Goal: Task Accomplishment & Management: Use online tool/utility

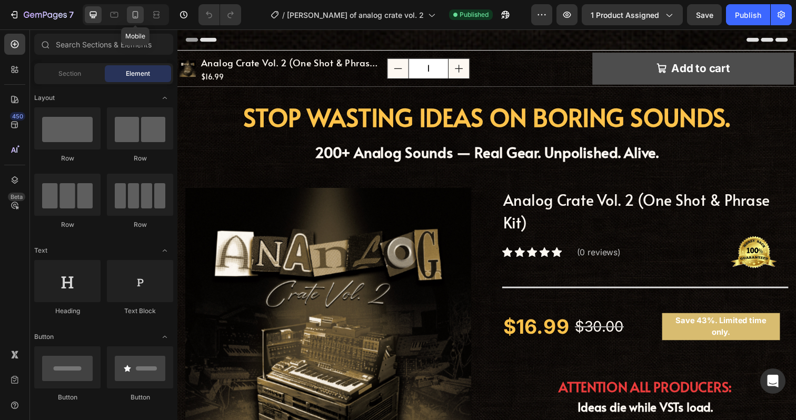
click at [140, 11] on icon at bounding box center [135, 14] width 11 height 11
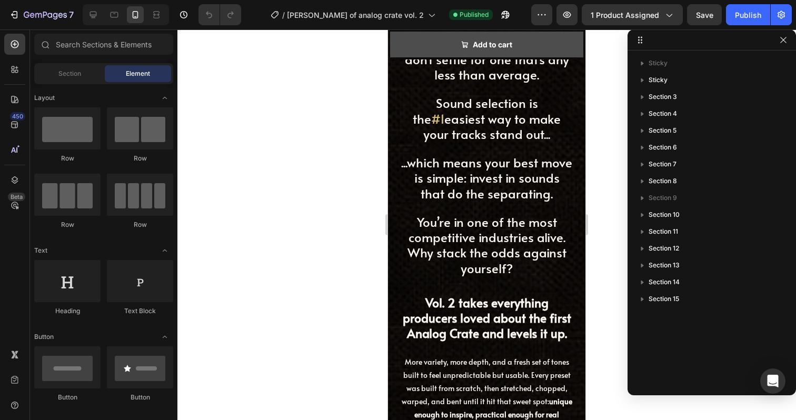
scroll to position [3418, 0]
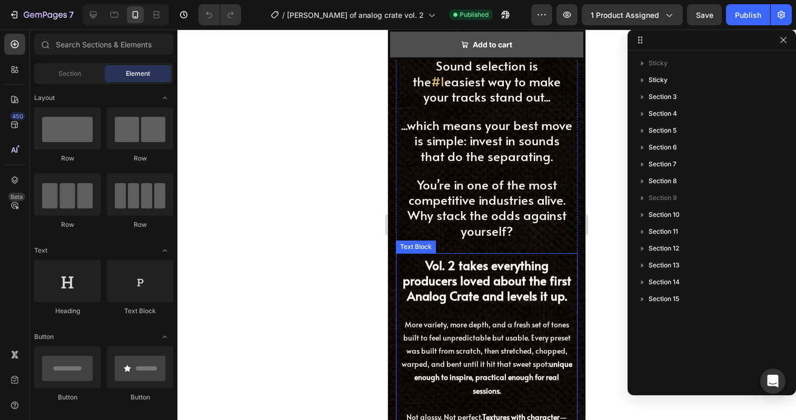
click at [512, 347] on p "More variety, more depth, and a fresh set of tones built to feel unpredictable …" at bounding box center [486, 358] width 171 height 80
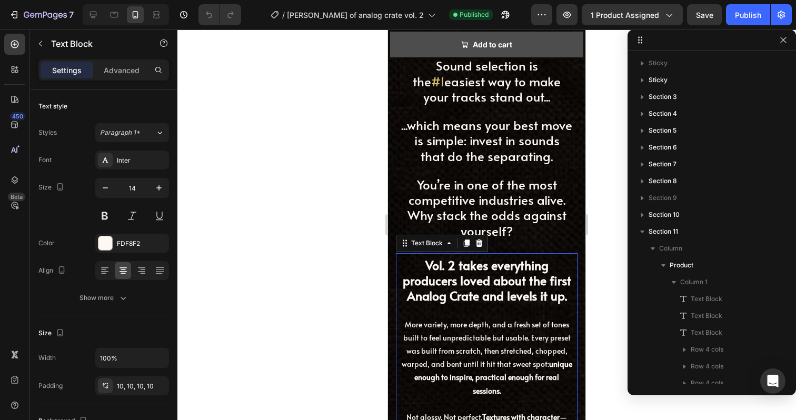
scroll to position [278, 0]
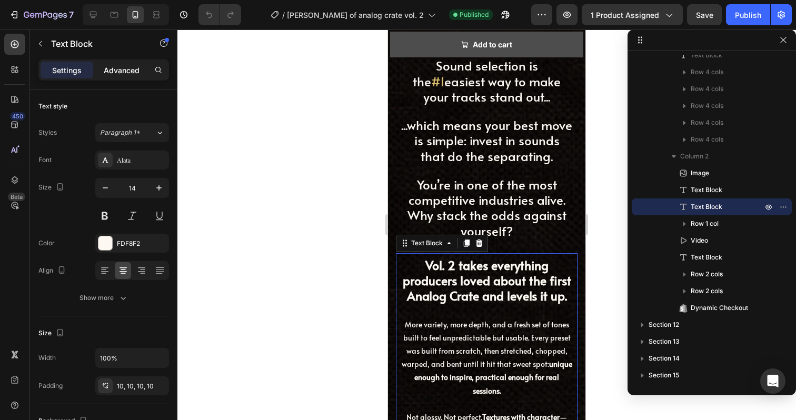
click at [117, 67] on p "Advanced" at bounding box center [122, 70] width 36 height 11
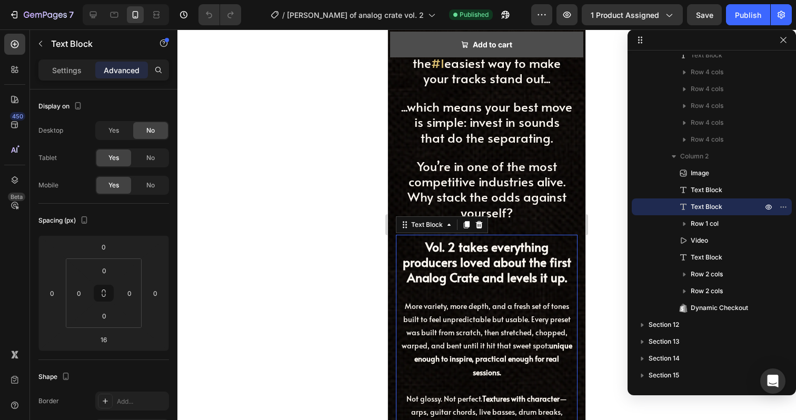
scroll to position [3512, 0]
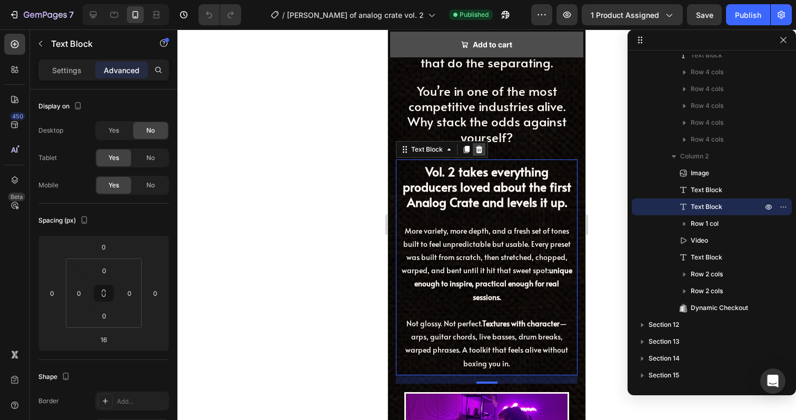
click at [480, 154] on icon at bounding box center [479, 149] width 8 height 8
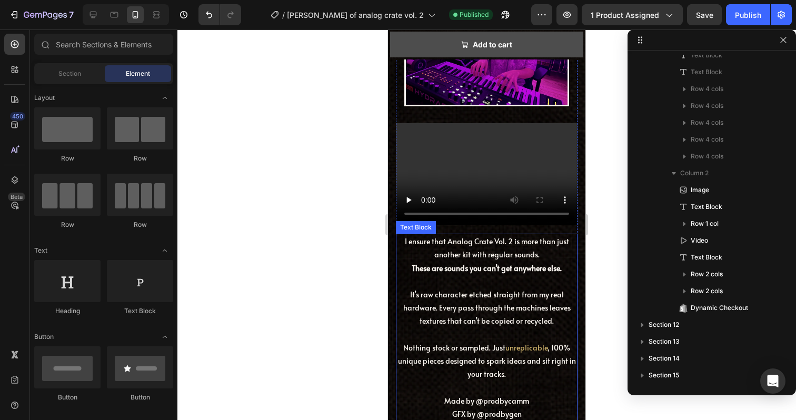
scroll to position [3840, 0]
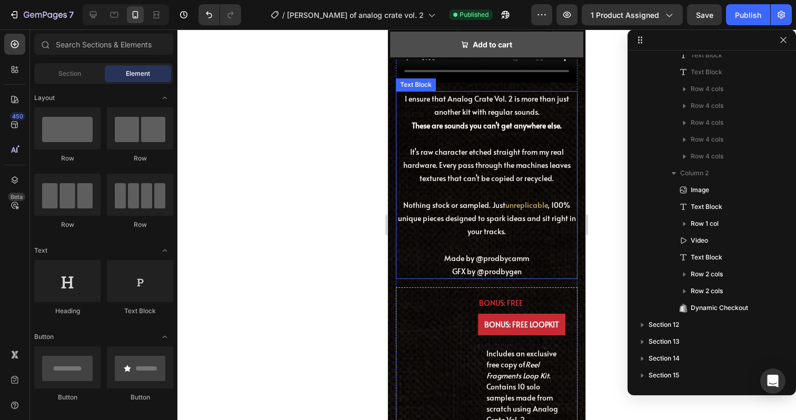
click at [548, 249] on p at bounding box center [487, 244] width 180 height 13
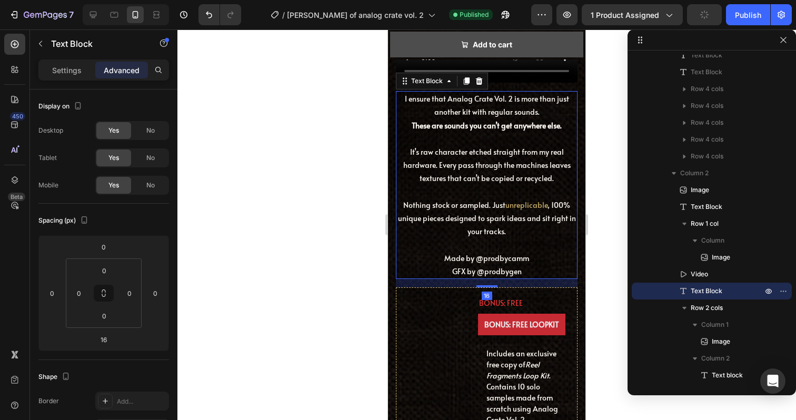
scroll to position [3381, 0]
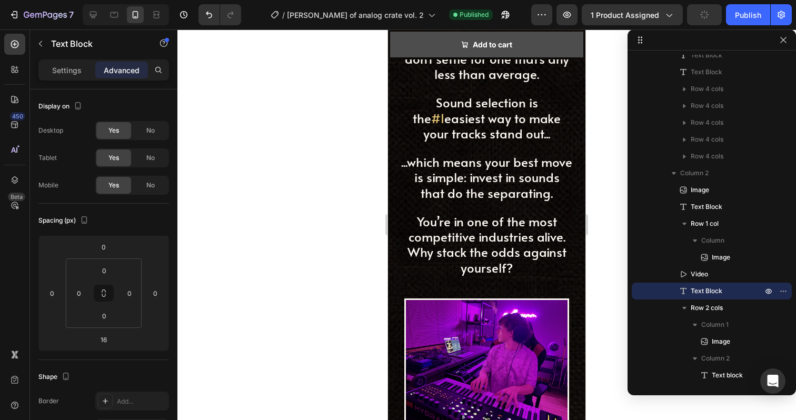
click at [548, 249] on span "You’re in one of the most competitive industries alive. Why stack the odds agai…" at bounding box center [487, 245] width 159 height 64
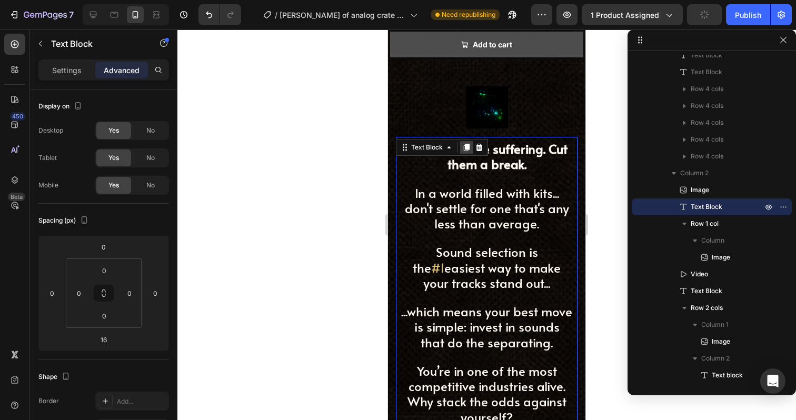
scroll to position [3169, 0]
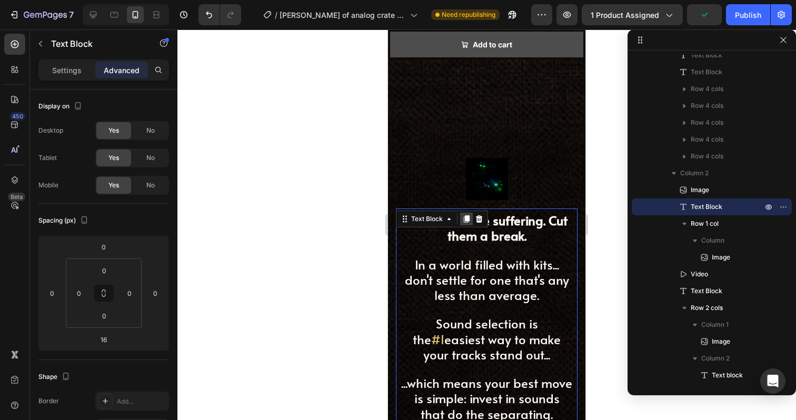
click at [466, 215] on icon at bounding box center [467, 218] width 6 height 7
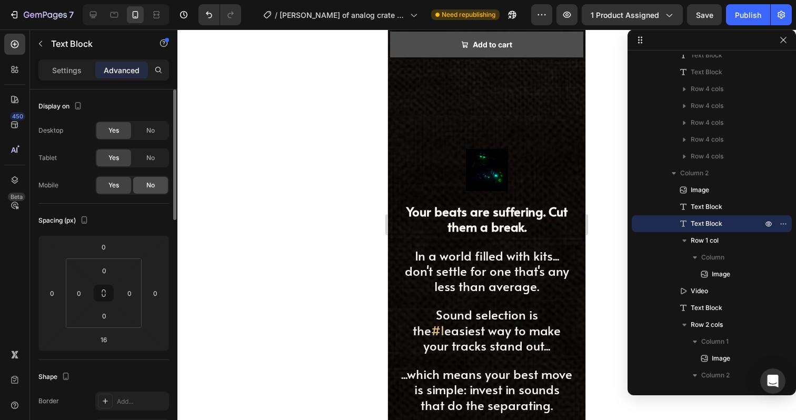
scroll to position [3608, 0]
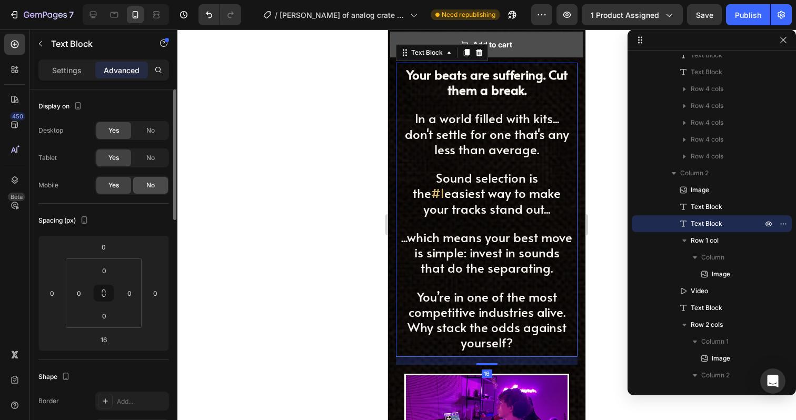
drag, startPoint x: 152, startPoint y: 186, endPoint x: 76, endPoint y: 139, distance: 89.5
click at [152, 186] on span "No" at bounding box center [150, 185] width 8 height 9
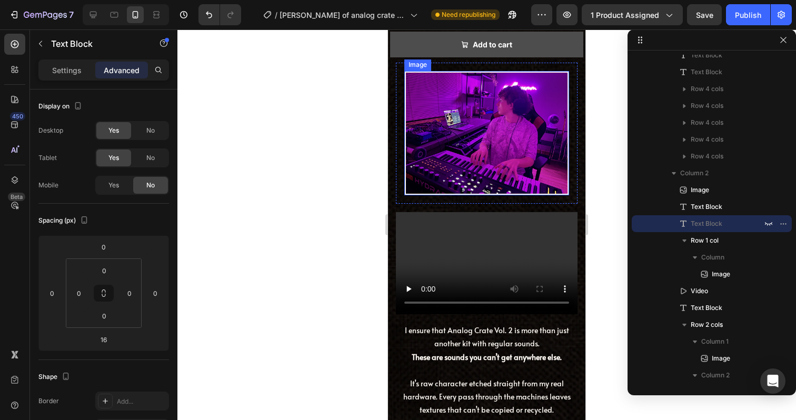
scroll to position [3383, 0]
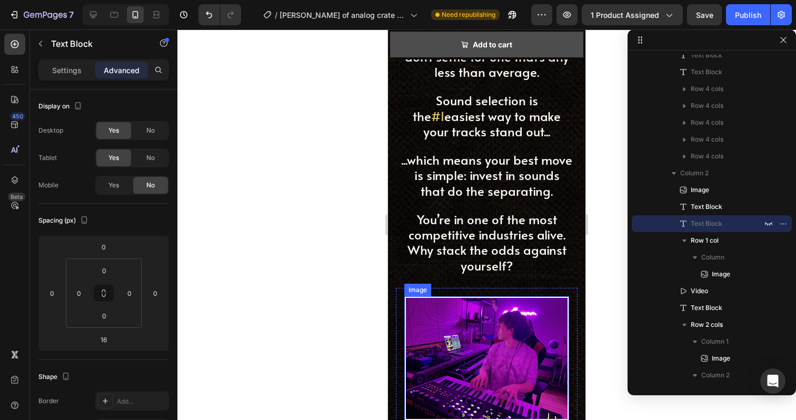
click at [524, 176] on span "...which means your best move is simple: invest in sounds that do the separatin…" at bounding box center [486, 175] width 171 height 48
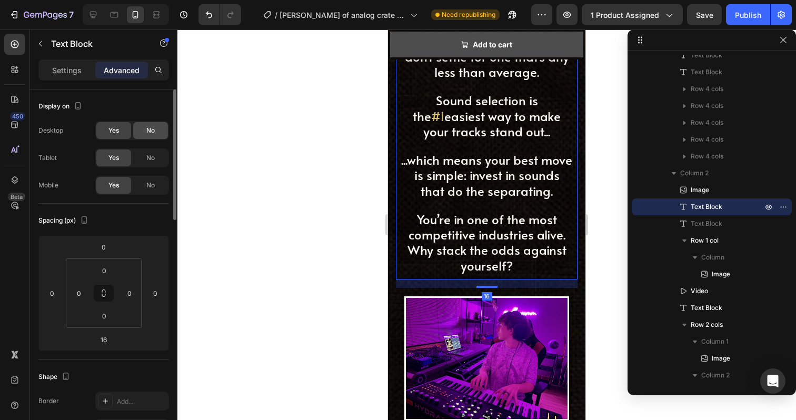
click at [146, 155] on span "No" at bounding box center [150, 157] width 8 height 9
click at [155, 120] on div "Display on Desktop Yes No Tablet Yes No Mobile Yes No" at bounding box center [103, 147] width 131 height 114
click at [156, 128] on div "No" at bounding box center [150, 130] width 35 height 17
click at [451, 176] on span "...which means your best move is simple: invest in sounds that do the separatin…" at bounding box center [486, 175] width 171 height 48
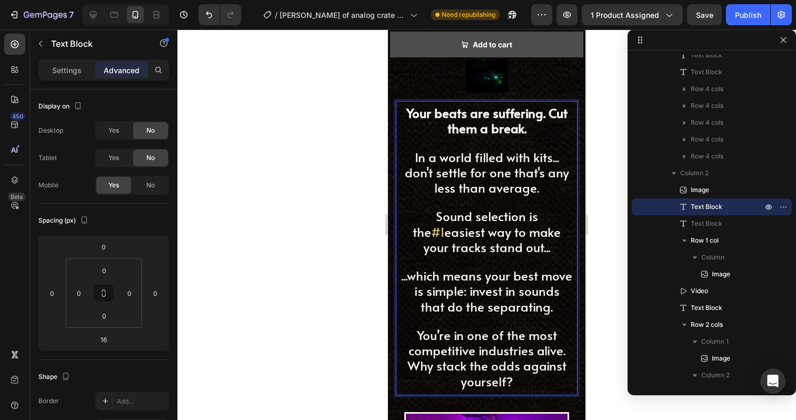
scroll to position [3264, 0]
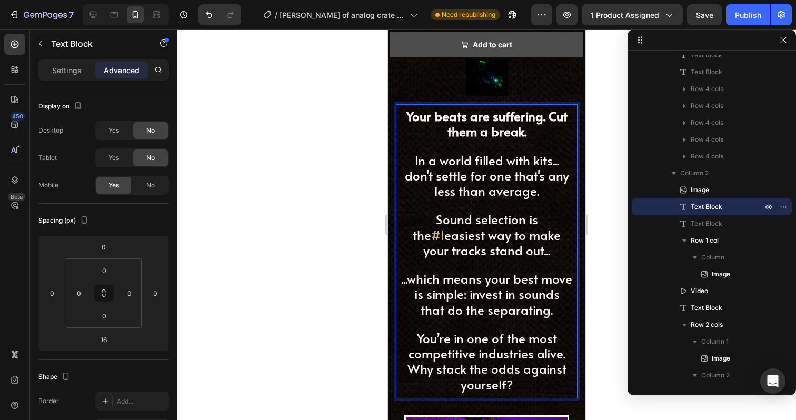
click at [451, 176] on span "In a world filled with kits... don't settle for one that's any less than averag…" at bounding box center [487, 176] width 164 height 48
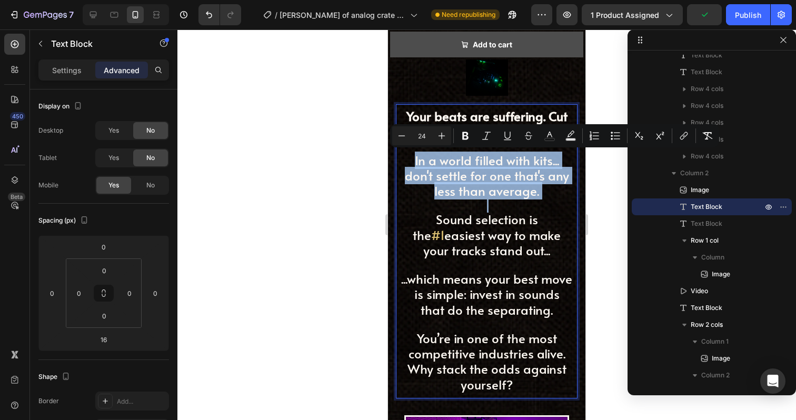
click at [468, 183] on span "In a world filled with kits... don't settle for one that's any less than averag…" at bounding box center [487, 176] width 164 height 48
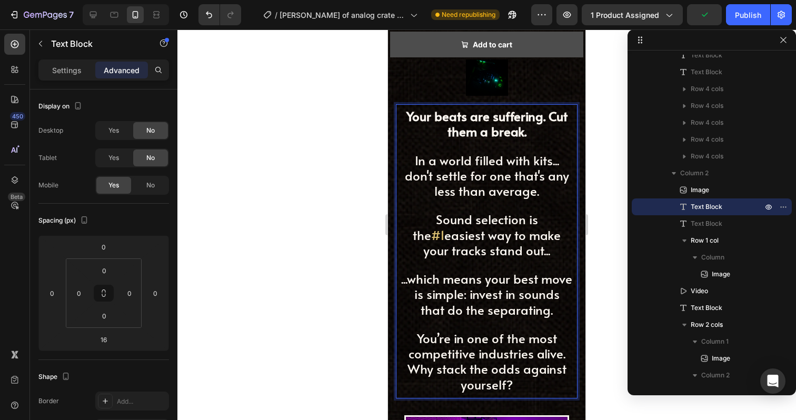
click at [450, 216] on span "Sound selection is the" at bounding box center [475, 227] width 125 height 33
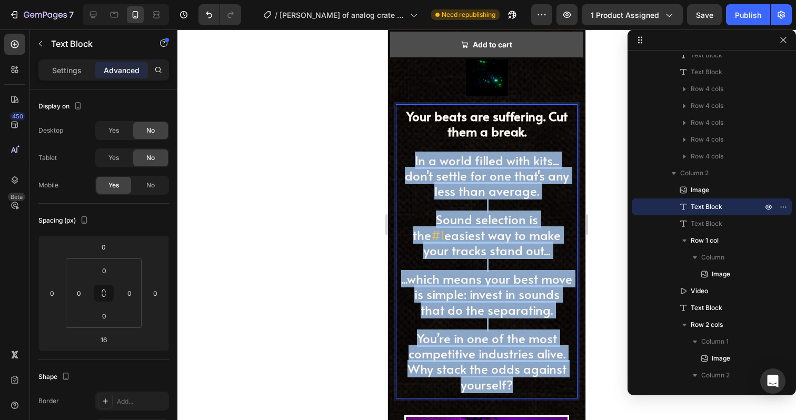
drag, startPoint x: 495, startPoint y: 232, endPoint x: 569, endPoint y: 397, distance: 180.8
click at [569, 397] on div "Your beats are suffering. Cut them a break. In a world filled with kits... don'…" at bounding box center [487, 251] width 182 height 294
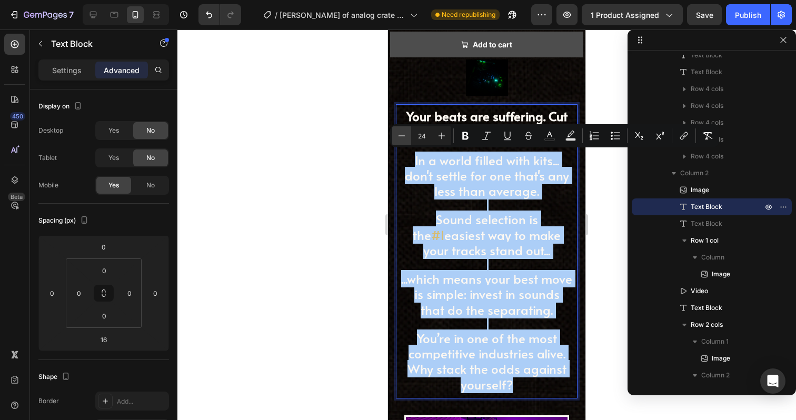
click at [402, 131] on icon "Editor contextual toolbar" at bounding box center [402, 136] width 11 height 11
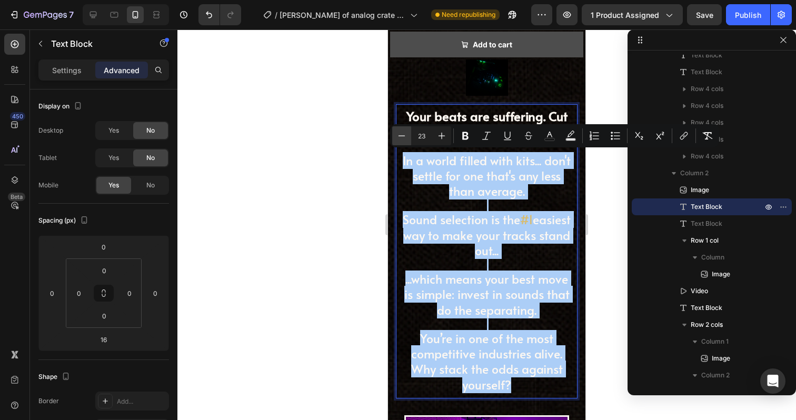
click at [402, 131] on icon "Editor contextual toolbar" at bounding box center [402, 136] width 11 height 11
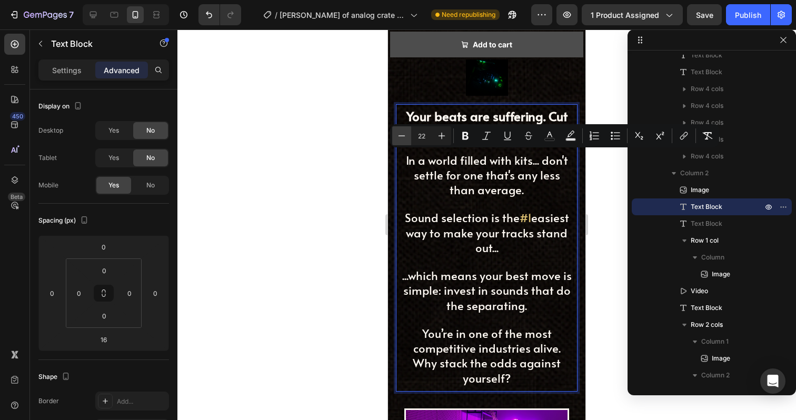
click at [402, 132] on icon "Editor contextual toolbar" at bounding box center [402, 136] width 11 height 11
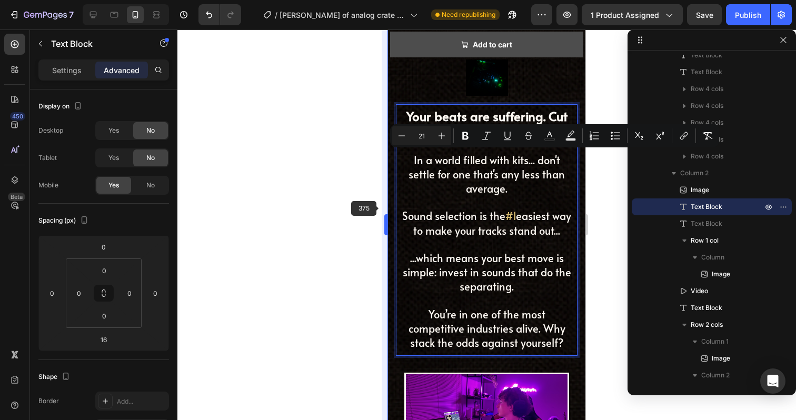
type input "20"
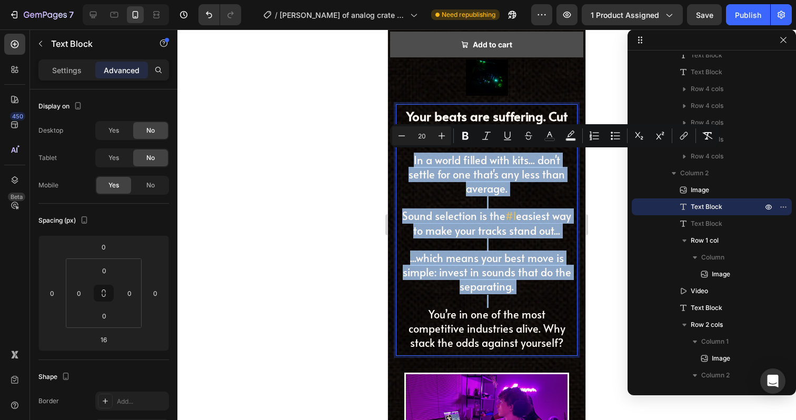
click at [529, 240] on p "Rich Text Editor. Editing area: main" at bounding box center [486, 245] width 171 height 13
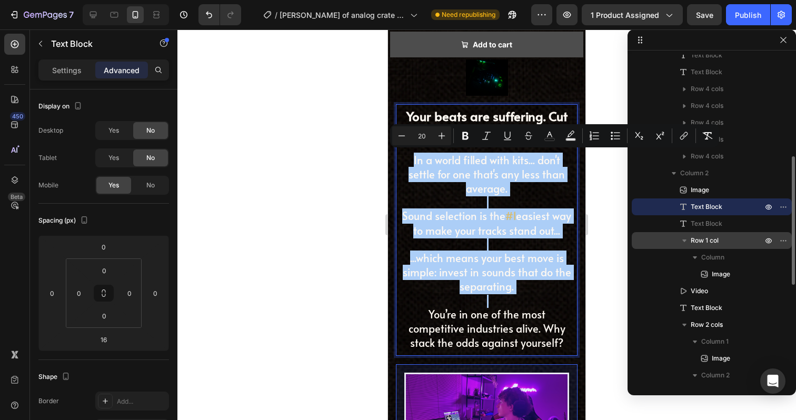
click at [635, 247] on div "Row 1 col" at bounding box center [712, 240] width 160 height 17
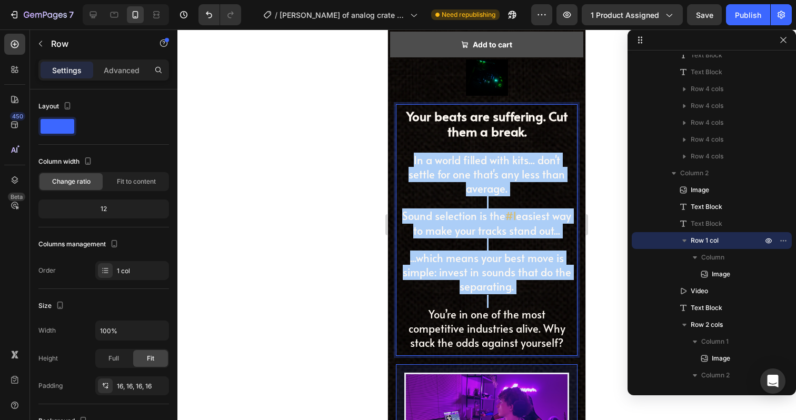
click at [606, 254] on div at bounding box center [487, 224] width 619 height 391
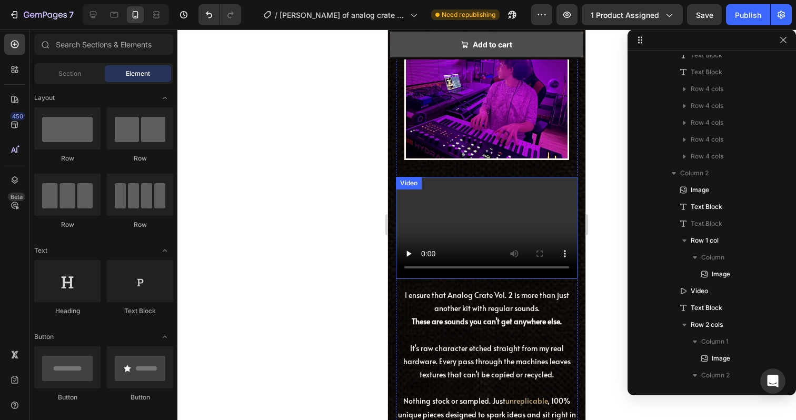
scroll to position [3606, 0]
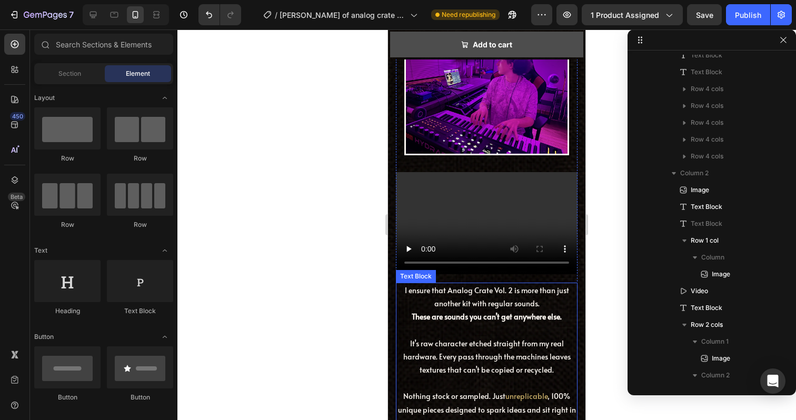
click at [496, 322] on strong "These are sounds you can’t get anywhere else." at bounding box center [487, 317] width 150 height 10
click at [498, 319] on strong "These are sounds you can’t get anywhere else." at bounding box center [487, 317] width 150 height 10
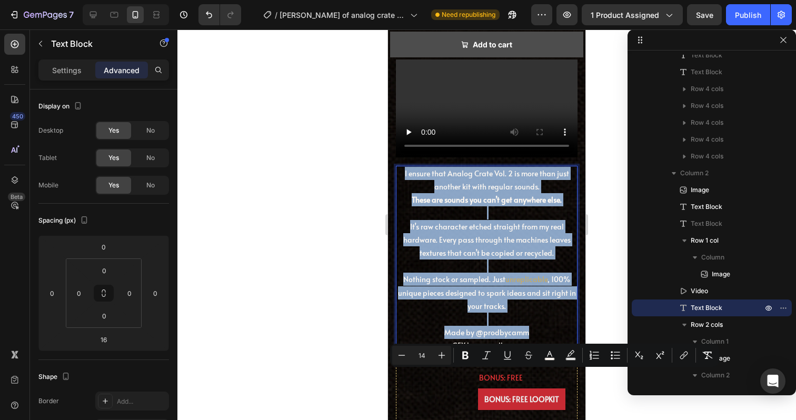
scroll to position [3401, 0]
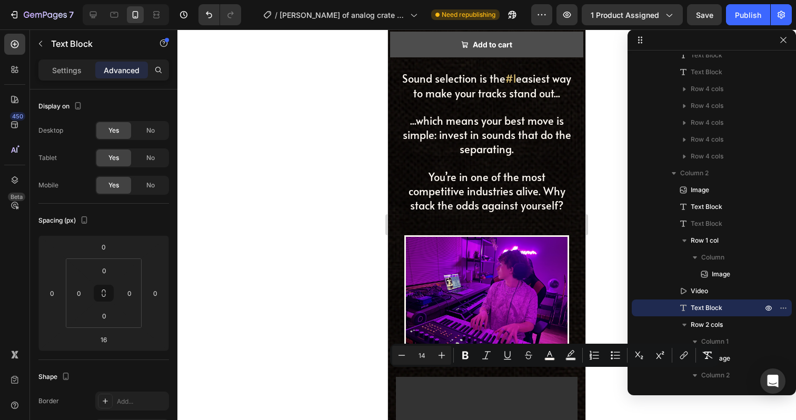
click at [499, 156] on span "...which means your best move is simple: invest in sounds that do the separatin…" at bounding box center [487, 134] width 169 height 43
click at [517, 213] on span "You’re in one of the most competitive industries alive. Why stack the odds agai…" at bounding box center [487, 191] width 157 height 43
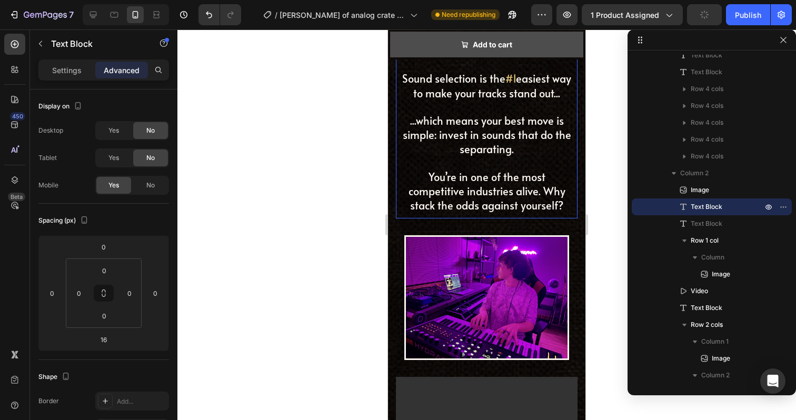
click at [523, 213] on span "You’re in one of the most competitive industries alive. Why stack the odds agai…" at bounding box center [487, 191] width 157 height 43
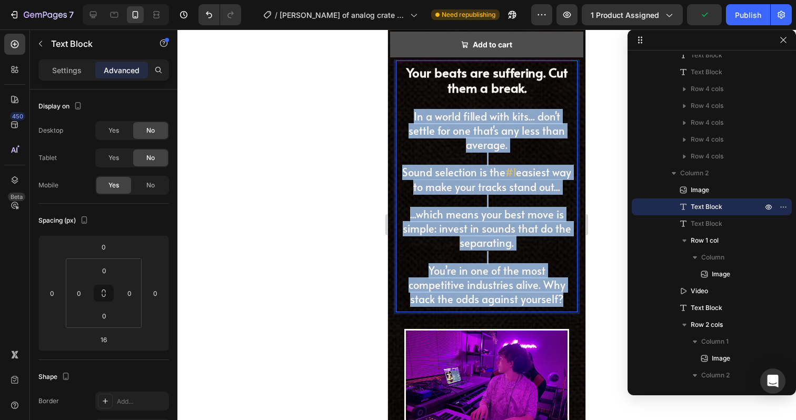
drag, startPoint x: 474, startPoint y: 234, endPoint x: 387, endPoint y: 120, distance: 144.3
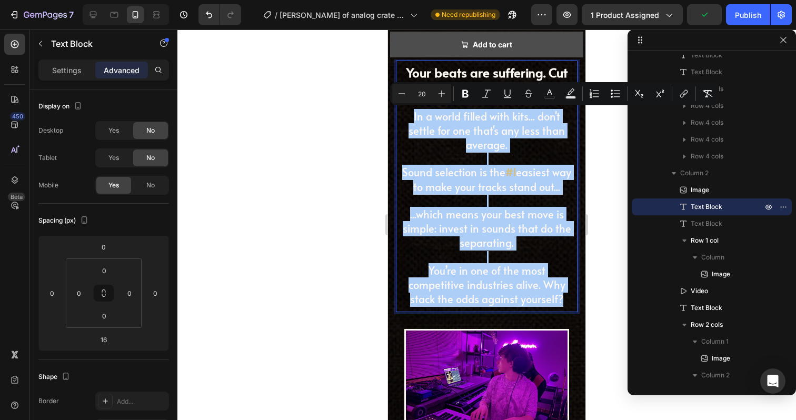
click at [426, 92] on input "20" at bounding box center [421, 93] width 21 height 13
type input "14"
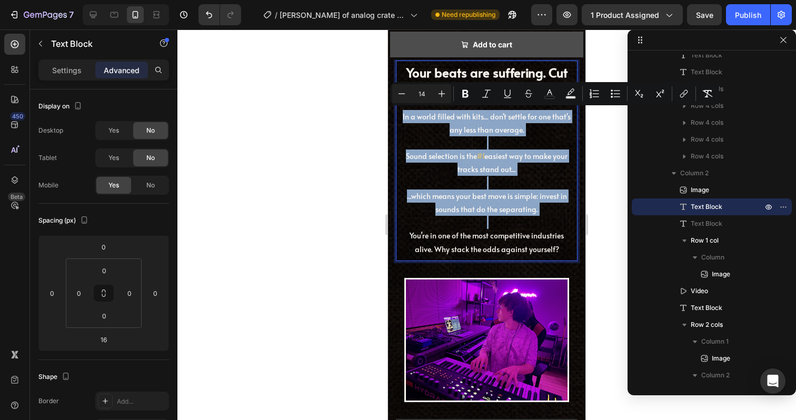
click at [465, 140] on p "Rich Text Editor. Editing area: main" at bounding box center [486, 142] width 171 height 13
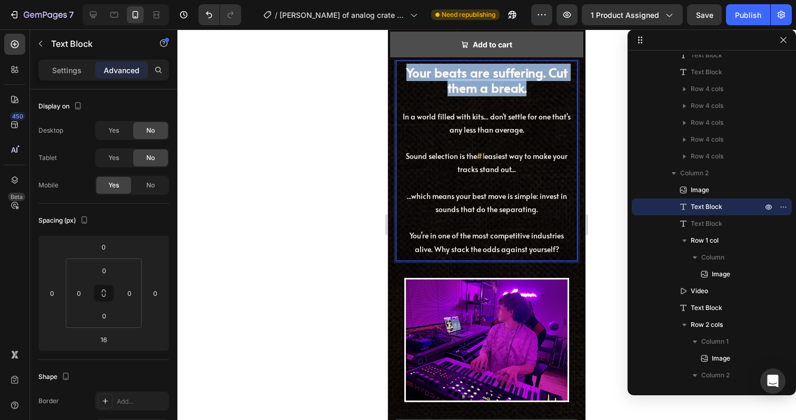
drag, startPoint x: 354, startPoint y: 53, endPoint x: 343, endPoint y: 51, distance: 10.9
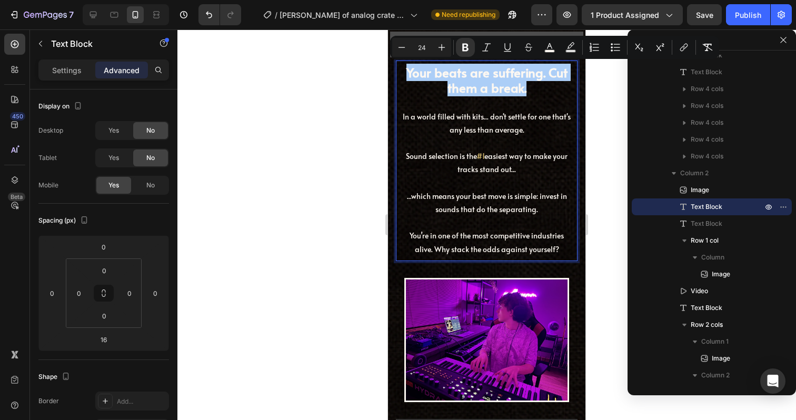
click at [422, 44] on input "24" at bounding box center [421, 47] width 21 height 13
type input "20"
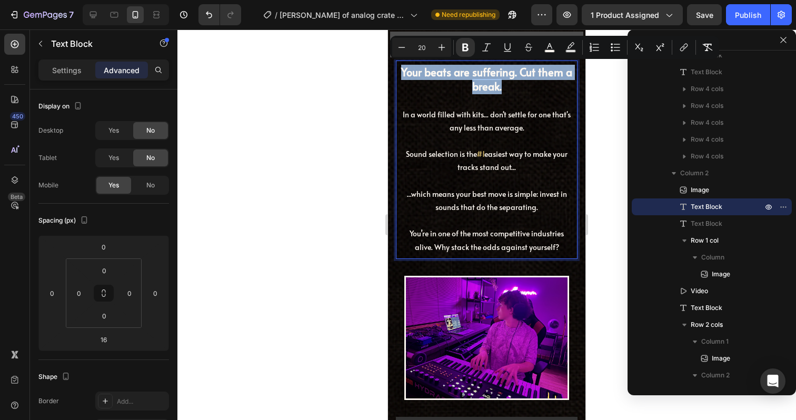
click at [533, 150] on span "easiest way to make your tracks stand out..." at bounding box center [513, 160] width 110 height 23
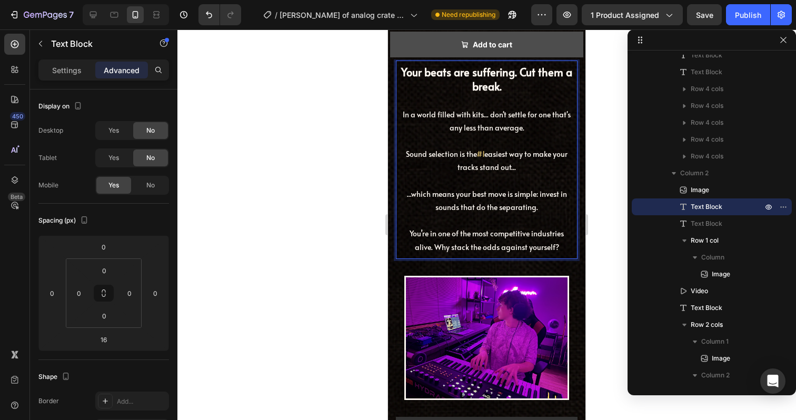
click at [577, 157] on div "Your beats are suffering. Cut them a break. In a world filled with kits... don'…" at bounding box center [487, 160] width 182 height 199
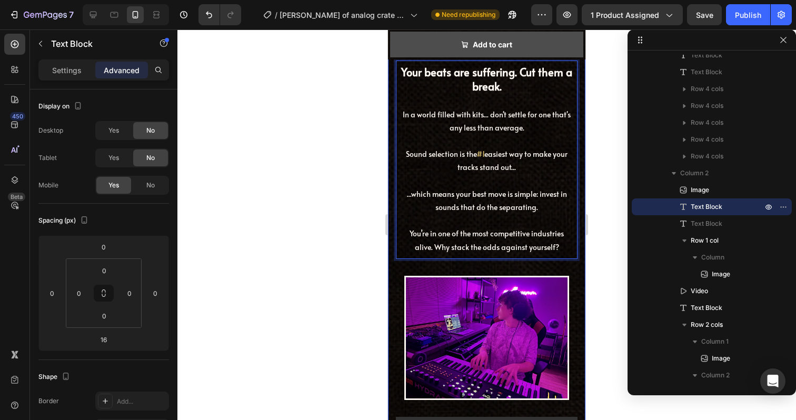
click at [599, 158] on div at bounding box center [487, 224] width 619 height 391
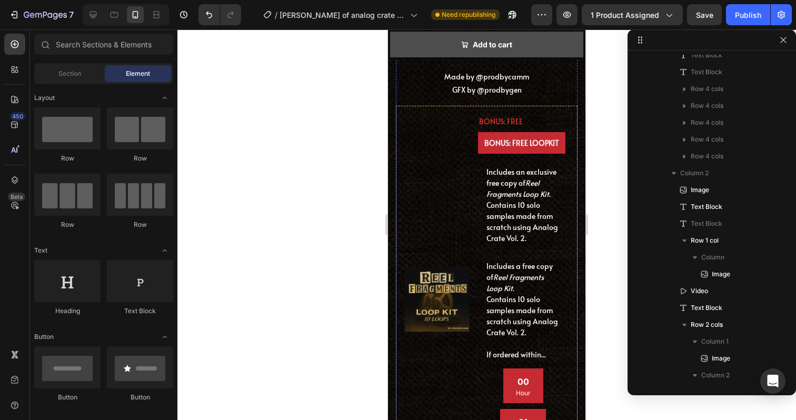
scroll to position [3980, 0]
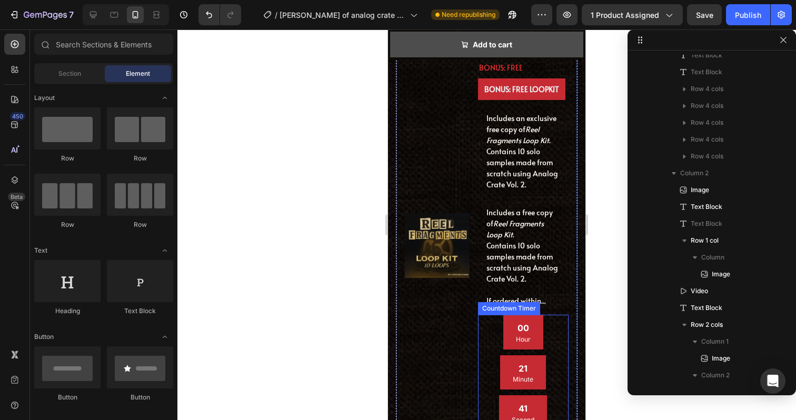
click at [536, 315] on div "00 Hour" at bounding box center [524, 332] width 40 height 34
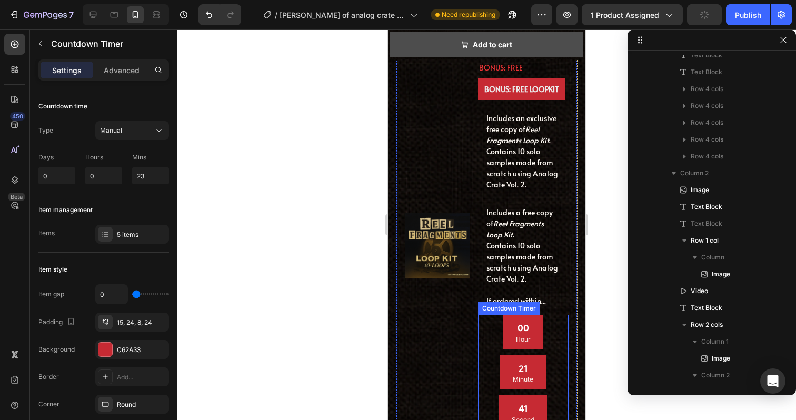
scroll to position [4080, 0]
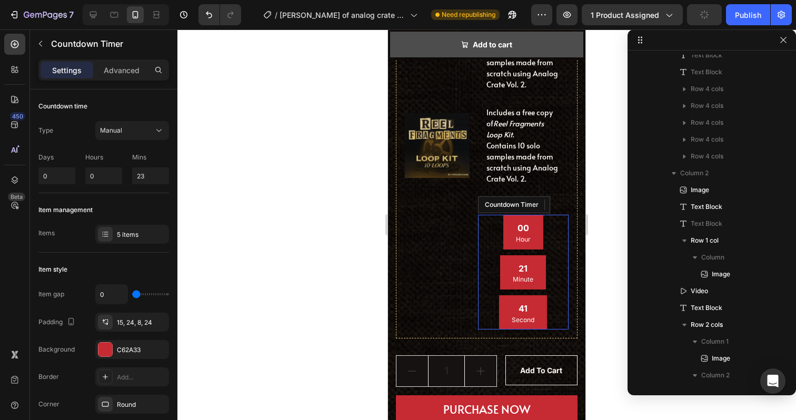
click at [554, 235] on div "00 Hour 21 Minute 41 Second" at bounding box center [523, 272] width 91 height 115
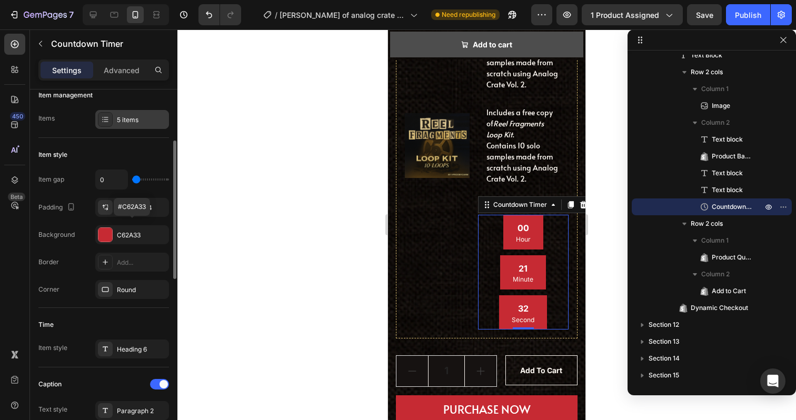
scroll to position [109, 0]
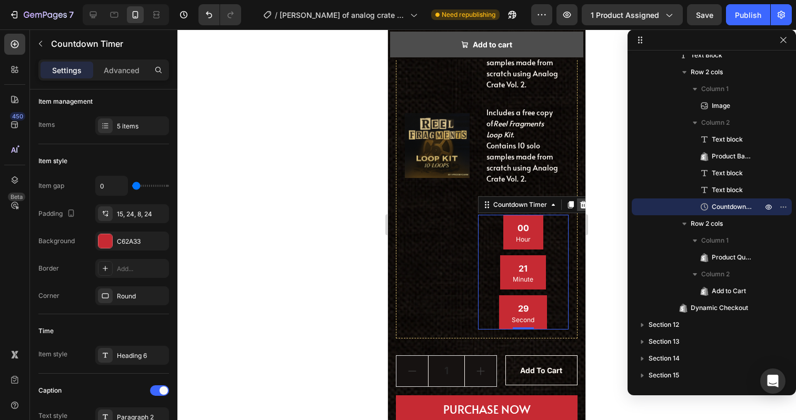
click at [583, 206] on icon at bounding box center [583, 205] width 8 height 8
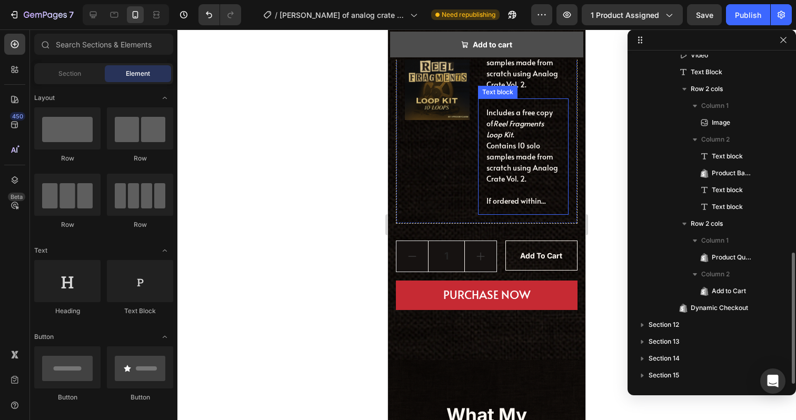
scroll to position [4022, 0]
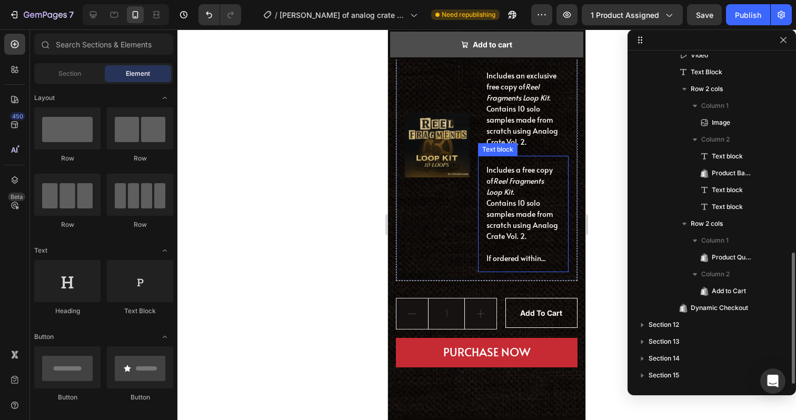
click at [526, 262] on p "If ordered within..." at bounding box center [524, 258] width 74 height 11
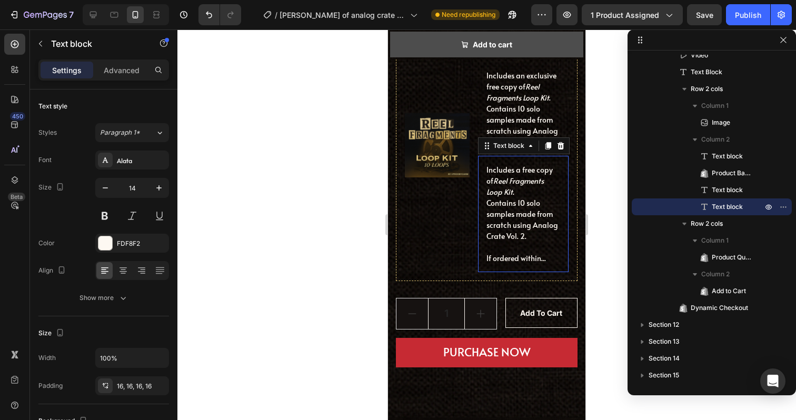
scroll to position [497, 0]
click at [536, 255] on p "If ordered within..." at bounding box center [524, 258] width 74 height 11
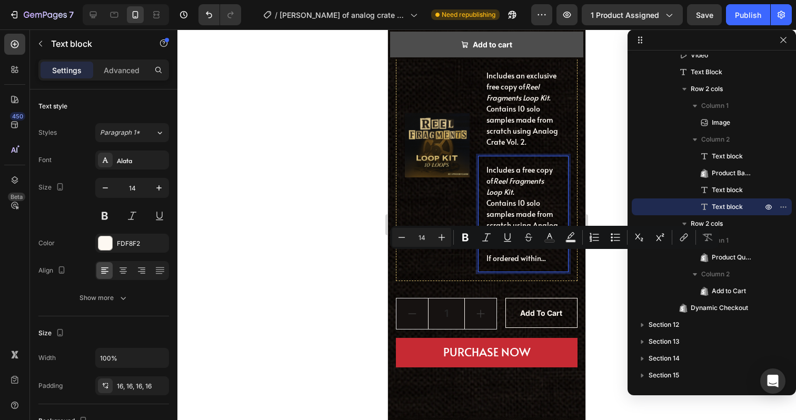
click at [550, 260] on p "If ordered within..." at bounding box center [524, 258] width 74 height 11
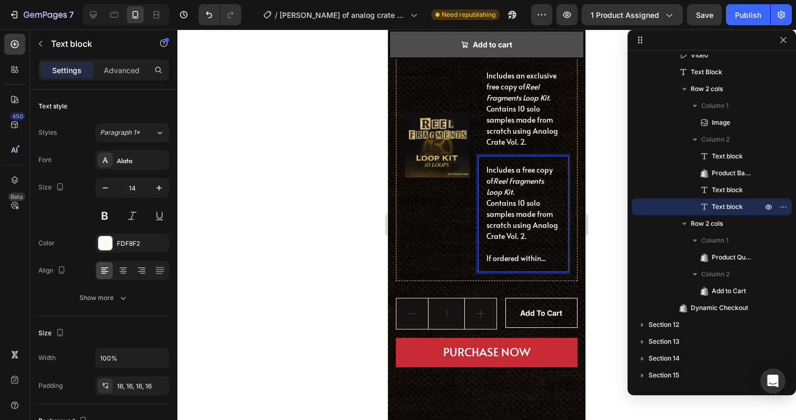
click at [550, 260] on p "If ordered within..." at bounding box center [524, 258] width 74 height 11
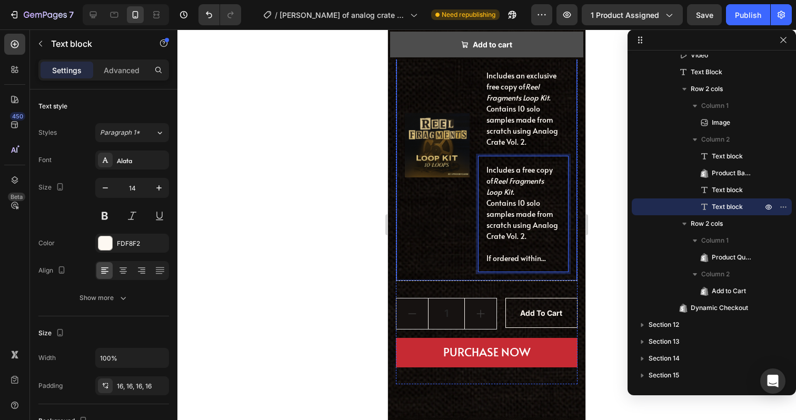
click at [455, 208] on div "Image" at bounding box center [437, 145] width 65 height 254
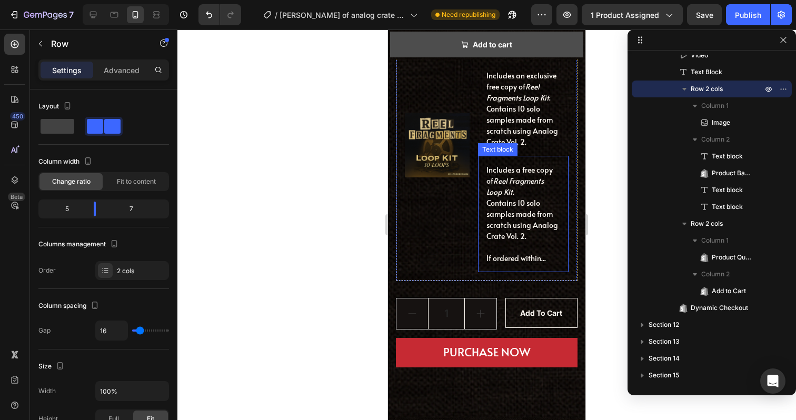
click at [514, 208] on p "Contains 10 solo samples made from scratch using Analog Crate Vol. 2." at bounding box center [524, 220] width 74 height 44
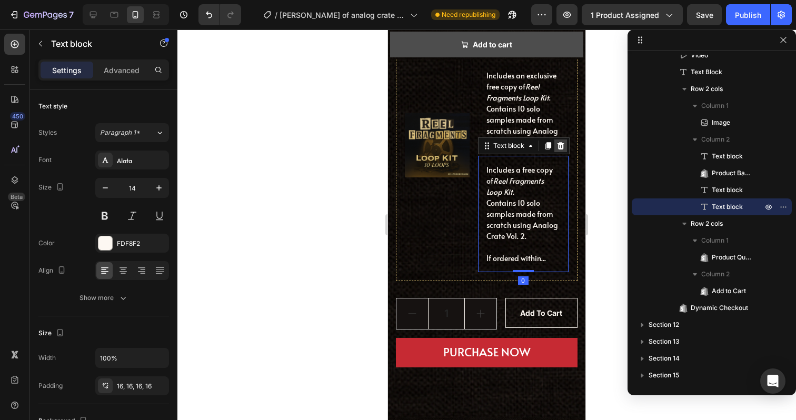
click at [565, 149] on icon at bounding box center [561, 146] width 8 height 8
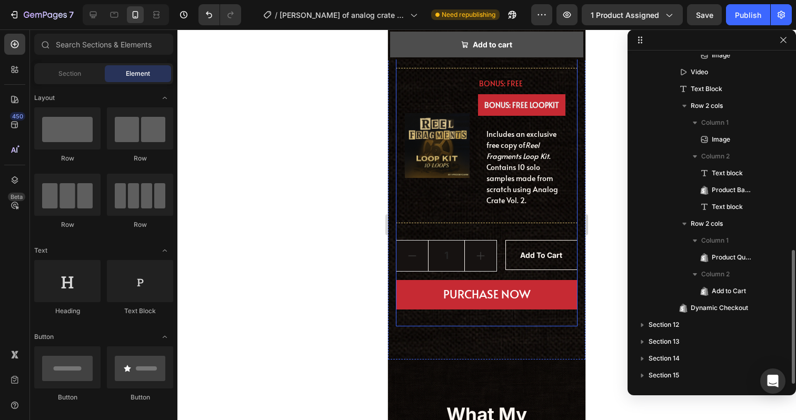
scroll to position [480, 0]
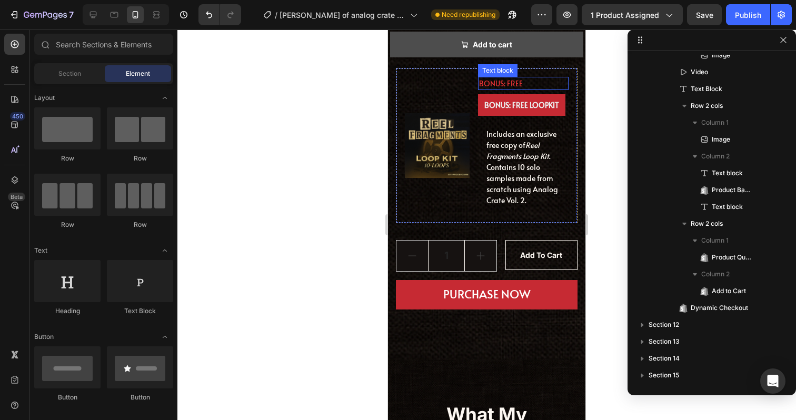
click at [512, 82] on p "BONUS: FREE" at bounding box center [523, 83] width 88 height 11
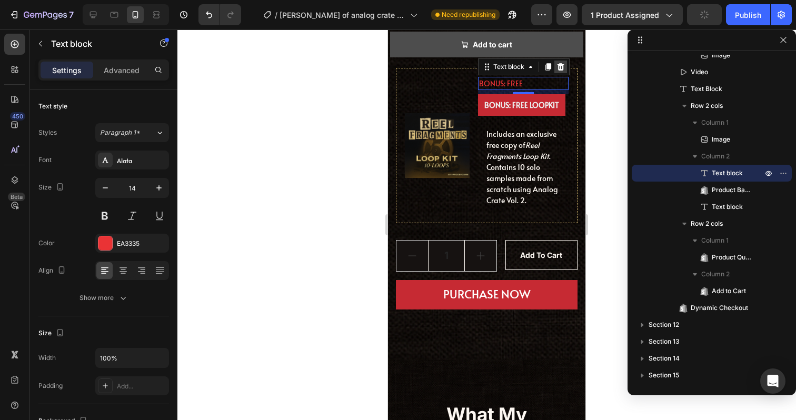
drag, startPoint x: 564, startPoint y: 65, endPoint x: 980, endPoint y: 82, distance: 417.0
click at [564, 65] on icon at bounding box center [561, 67] width 8 height 8
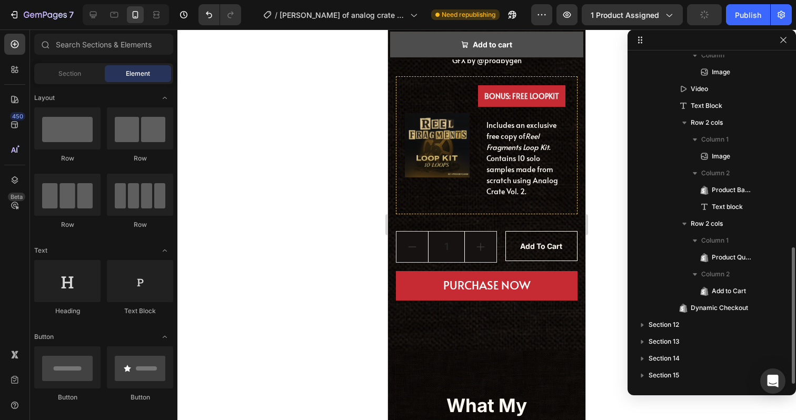
scroll to position [463, 0]
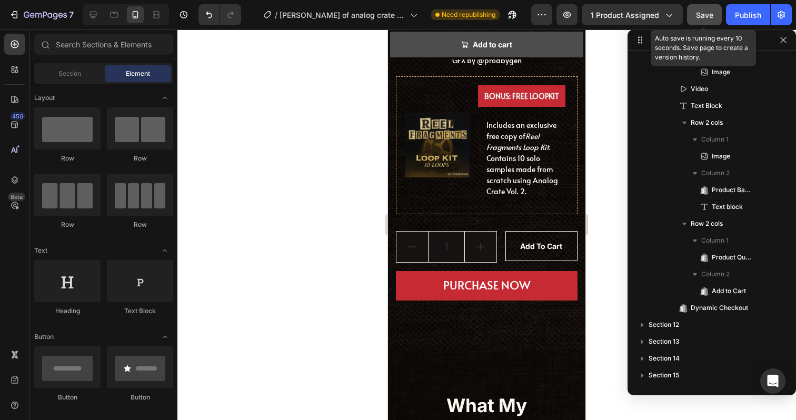
click at [697, 17] on span "Save" at bounding box center [704, 15] width 17 height 9
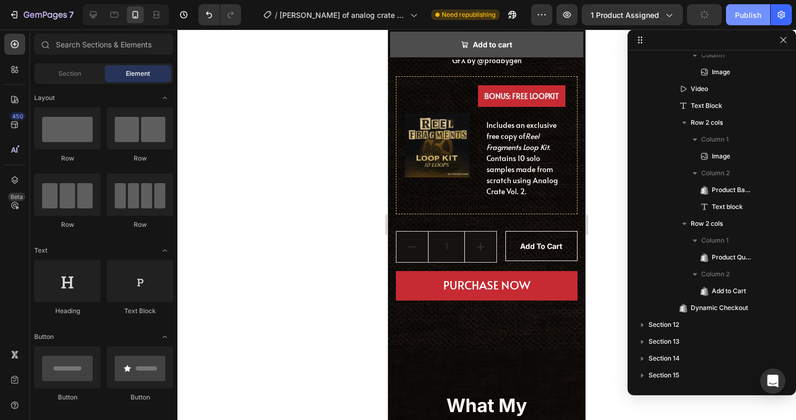
click at [750, 19] on div "Publish" at bounding box center [748, 14] width 26 height 11
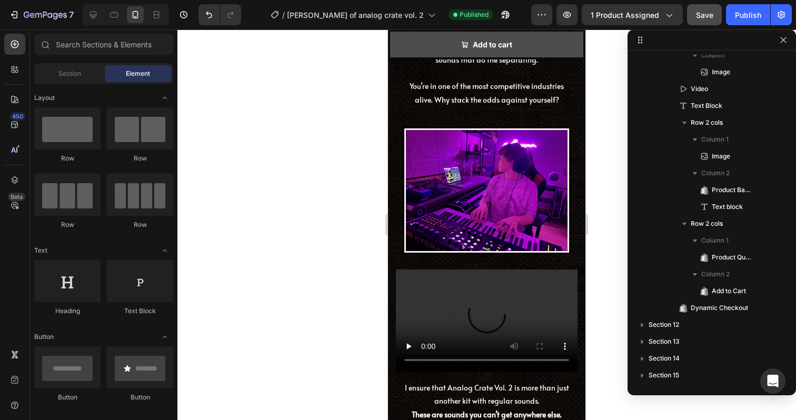
scroll to position [3078, 0]
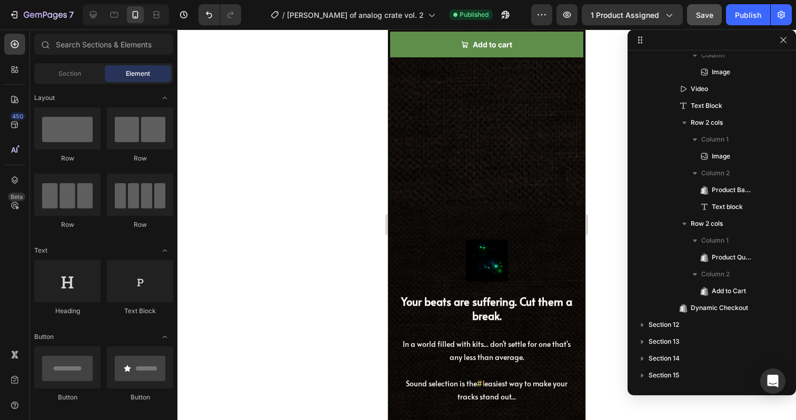
click at [557, 41] on button "Add to cart" at bounding box center [486, 45] width 193 height 26
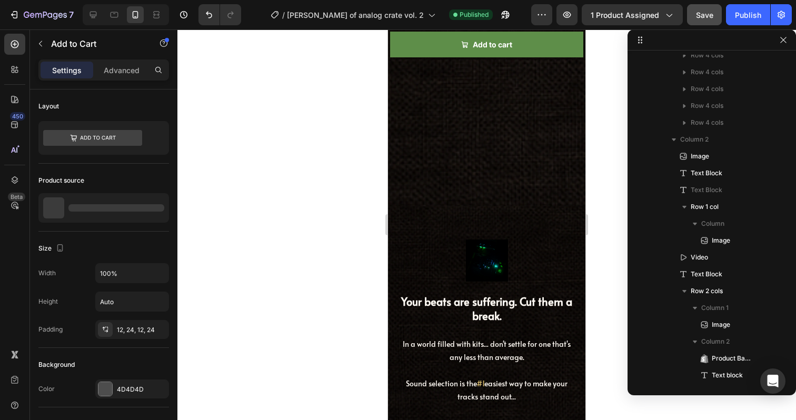
click at [556, 49] on button "Add to cart" at bounding box center [486, 45] width 193 height 26
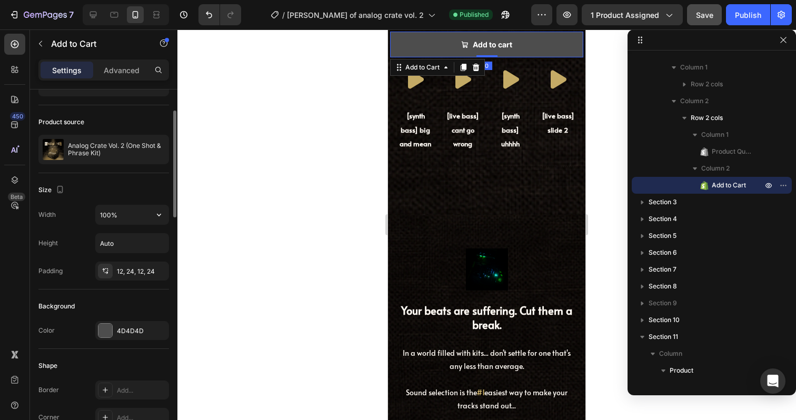
scroll to position [63, 0]
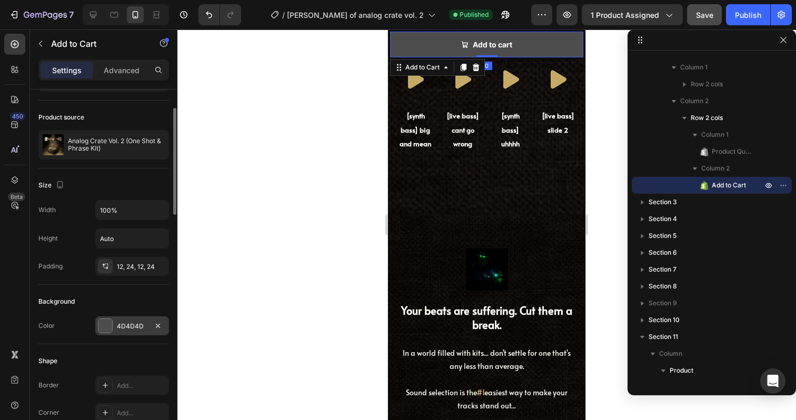
click at [115, 324] on div "4D4D4D" at bounding box center [132, 326] width 74 height 19
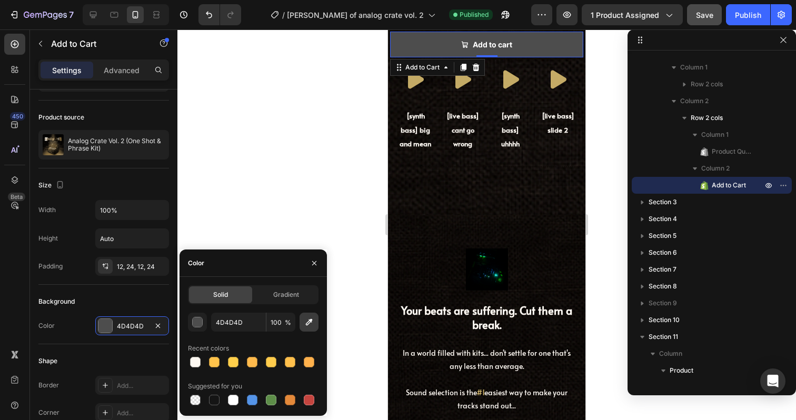
click at [304, 326] on icon "button" at bounding box center [309, 322] width 11 height 11
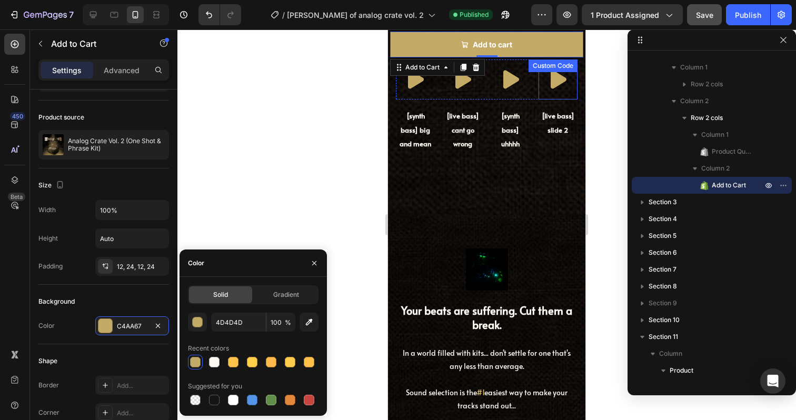
type input "C4AA67"
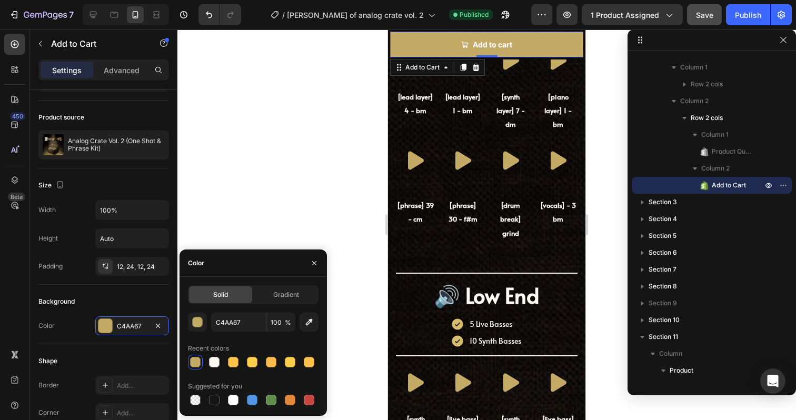
scroll to position [2416, 0]
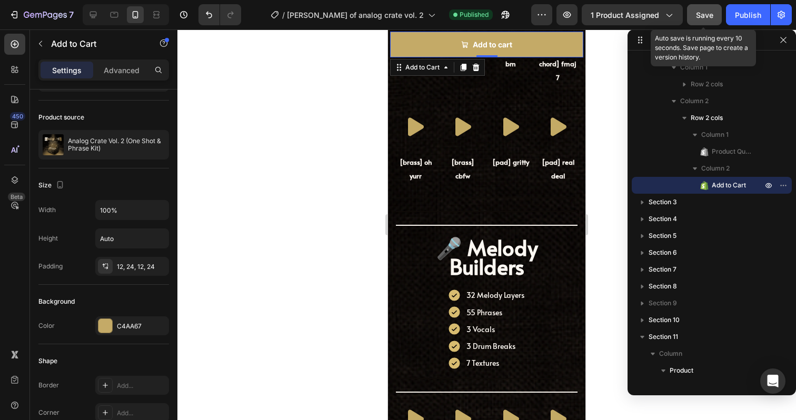
click at [709, 13] on span "Save" at bounding box center [704, 15] width 17 height 9
drag, startPoint x: 744, startPoint y: 13, endPoint x: 105, endPoint y: 143, distance: 652.1
click at [744, 13] on div "Publish" at bounding box center [748, 14] width 26 height 11
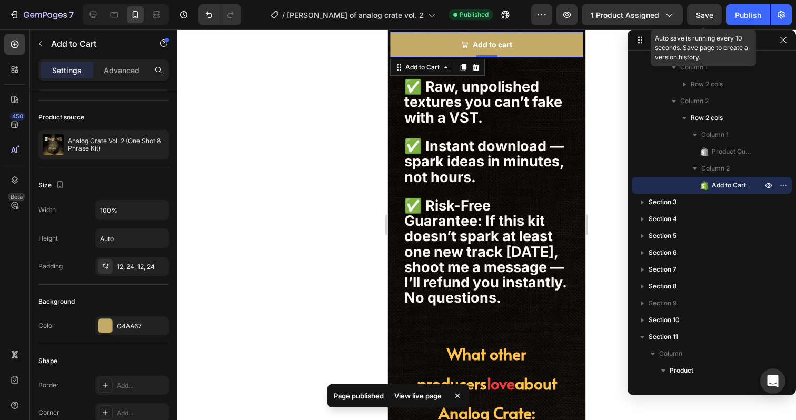
scroll to position [1217, 0]
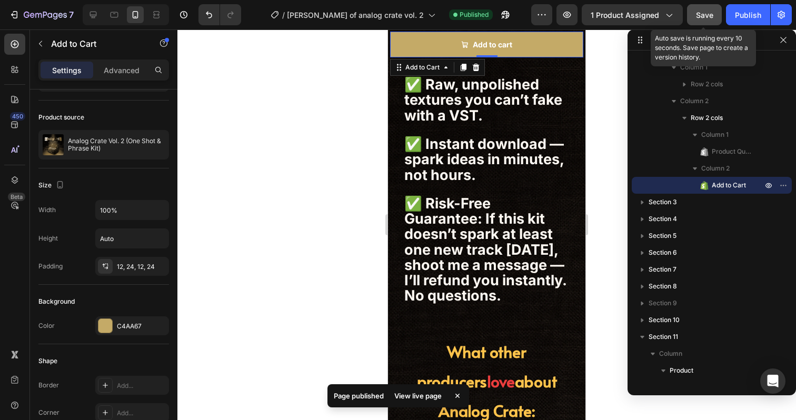
click at [721, 13] on button "Save" at bounding box center [704, 14] width 35 height 21
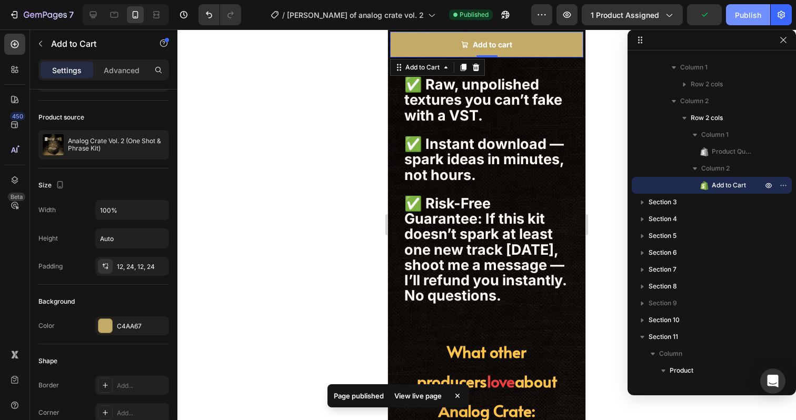
click at [735, 13] on button "Publish" at bounding box center [748, 14] width 44 height 21
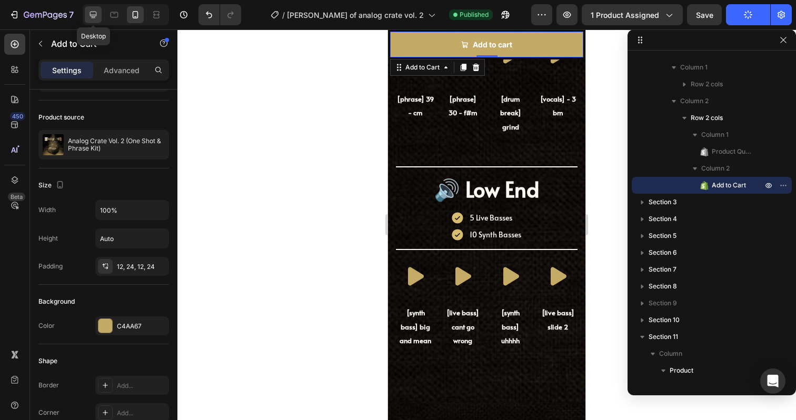
click at [95, 13] on icon at bounding box center [93, 14] width 11 height 11
type input "21"
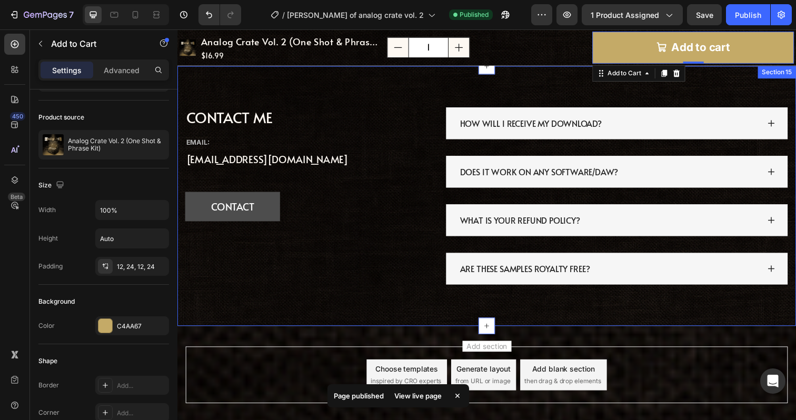
scroll to position [3890, 0]
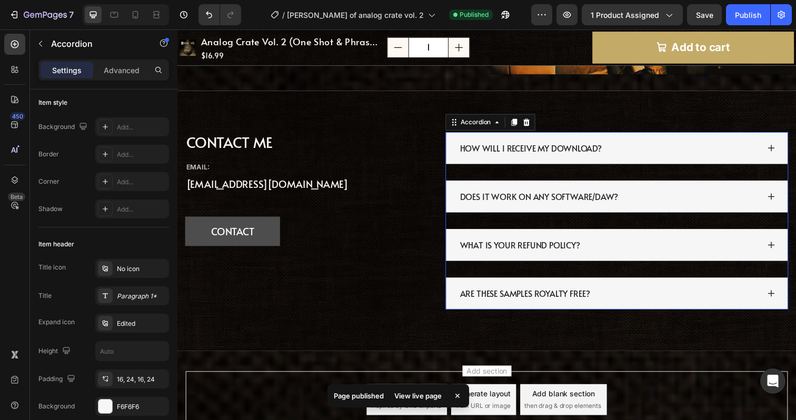
click at [635, 312] on div "ARE THESE SAMPLES ROYALTY FREE?" at bounding box center [626, 299] width 349 height 33
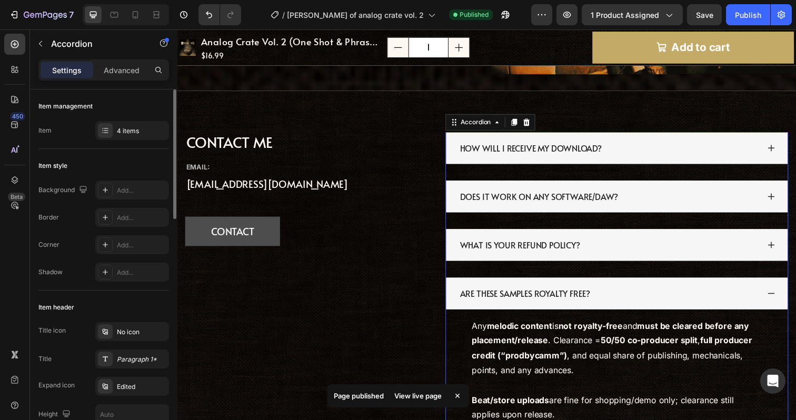
scroll to position [3915, 0]
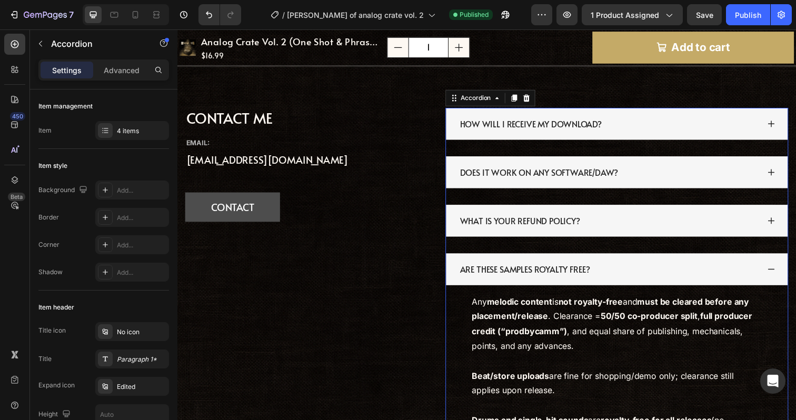
click at [650, 281] on div "ARE THESE SAMPLES ROYALTY FREE?" at bounding box center [618, 275] width 307 height 16
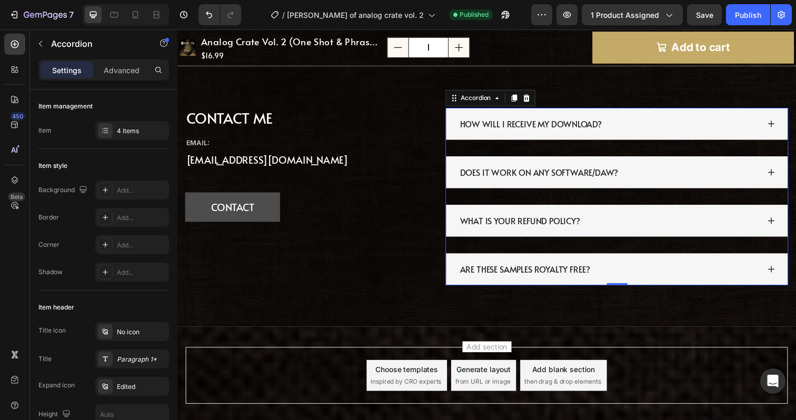
click at [655, 267] on div "ARE THESE SAMPLES ROYALTY FREE?" at bounding box center [618, 275] width 307 height 16
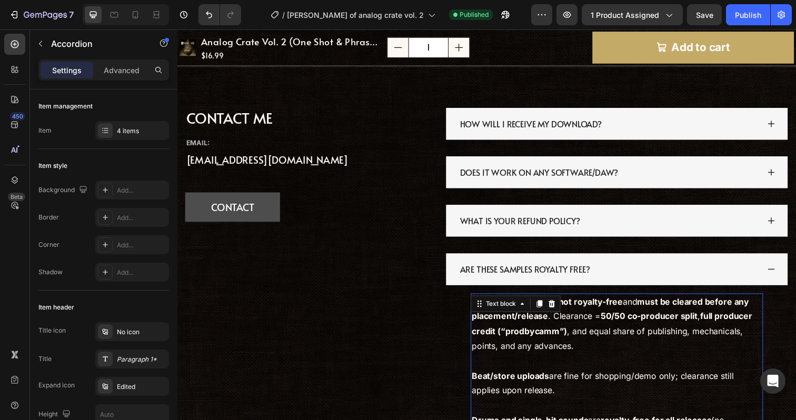
click at [676, 311] on strong "must be cleared before any placement/release" at bounding box center [619, 315] width 283 height 26
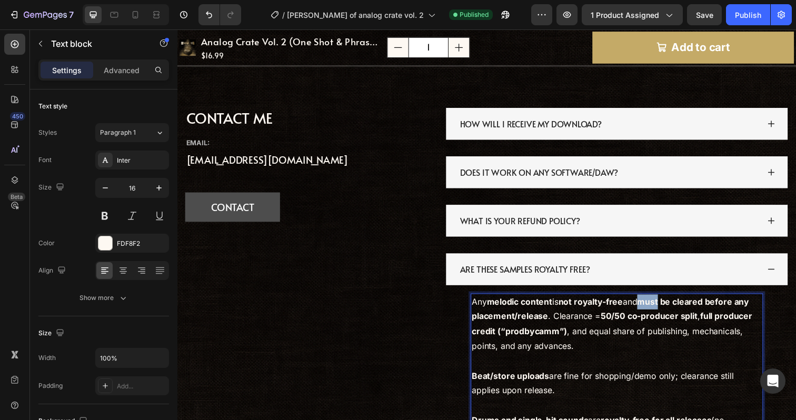
click at [676, 311] on strong "must be cleared before any placement/release" at bounding box center [619, 315] width 283 height 26
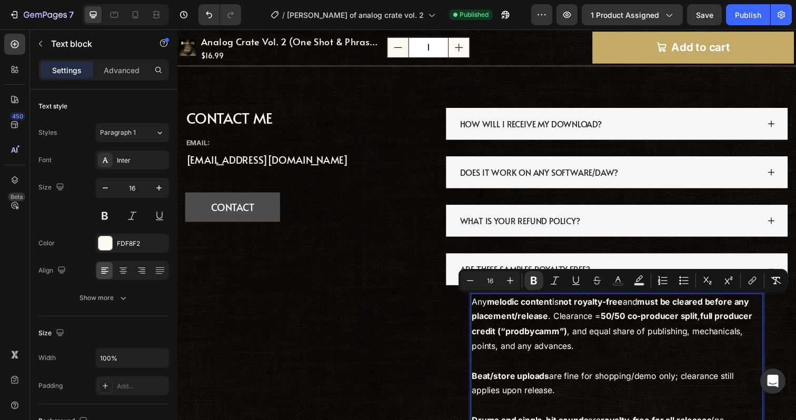
click at [681, 323] on strong "50/50 co-producer split" at bounding box center [659, 322] width 99 height 11
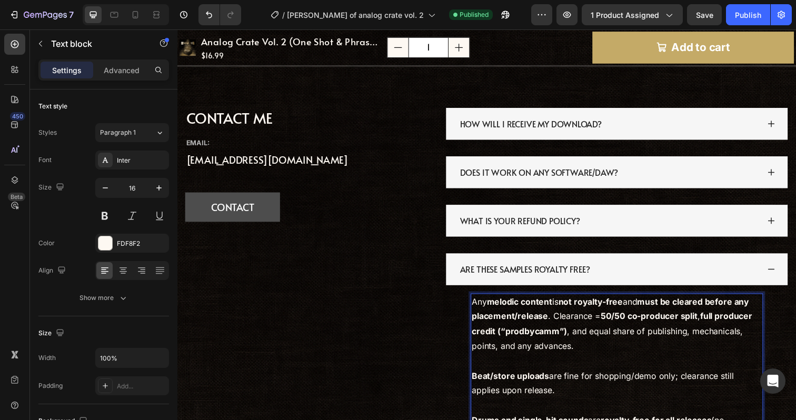
click at [535, 306] on strong "melodic content" at bounding box center [527, 307] width 67 height 11
click at [559, 305] on strong "melodic content" at bounding box center [527, 307] width 67 height 11
click at [565, 305] on p "Any melodic content is not royalty-free and must be cleared before any placemen…" at bounding box center [626, 330] width 297 height 61
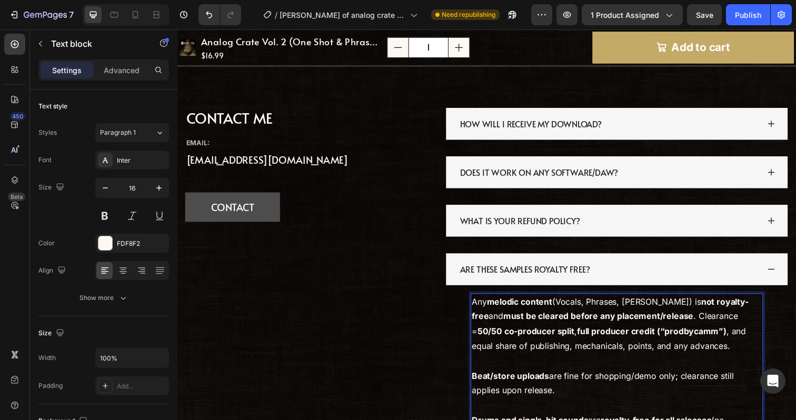
click at [583, 342] on strong "50/50 co-producer split" at bounding box center [533, 337] width 99 height 11
click at [623, 330] on p "Any melodic content (Vocals, Phrases, [PERSON_NAME]) is not royalty-free and mu…" at bounding box center [626, 330] width 297 height 61
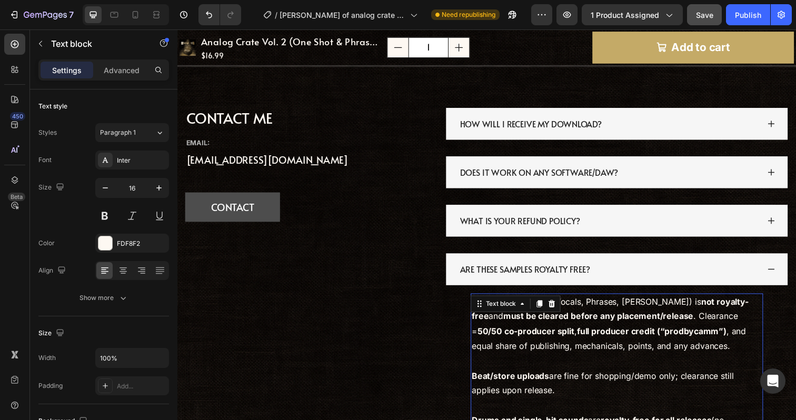
click at [714, 14] on span "Save" at bounding box center [704, 15] width 17 height 9
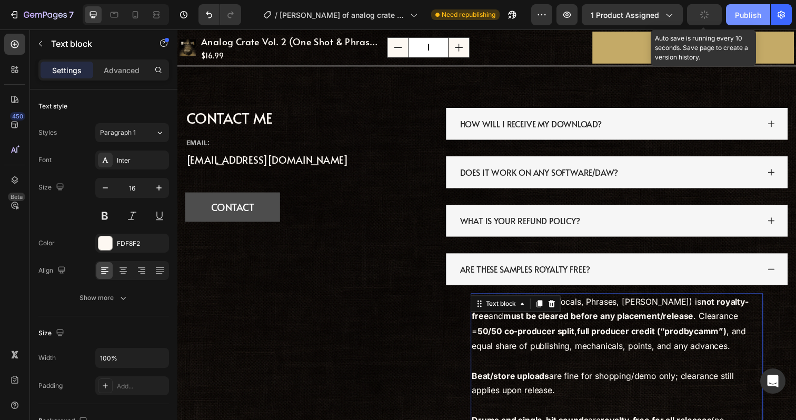
click at [734, 14] on button "Publish" at bounding box center [748, 14] width 44 height 21
click at [715, 14] on button "Save" at bounding box center [704, 14] width 35 height 21
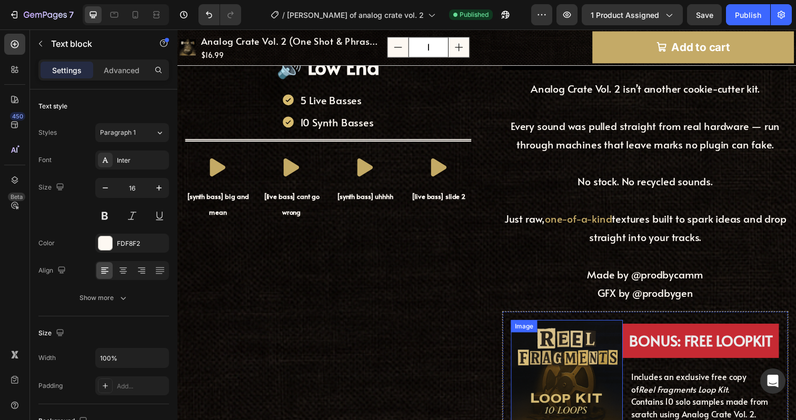
scroll to position [2580, 0]
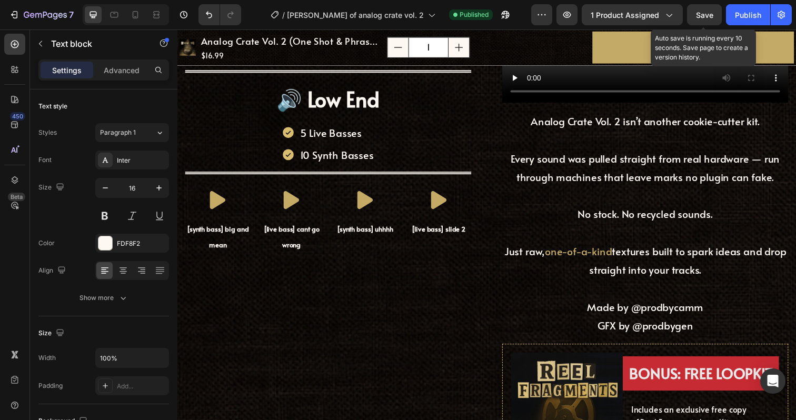
click at [710, 11] on span "Save" at bounding box center [704, 15] width 17 height 9
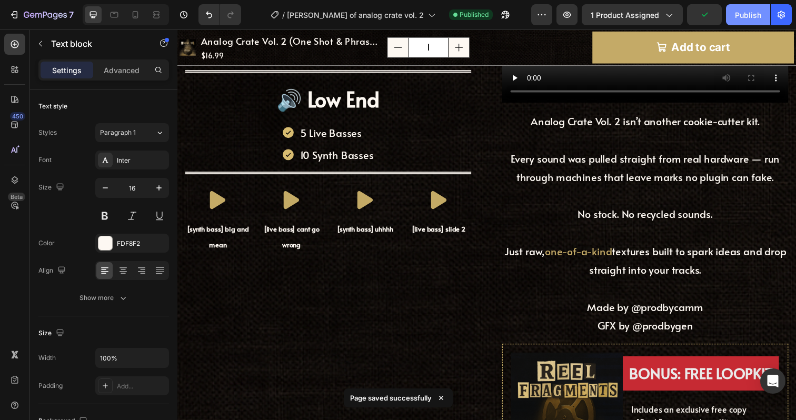
click at [754, 14] on div "Publish" at bounding box center [748, 14] width 26 height 11
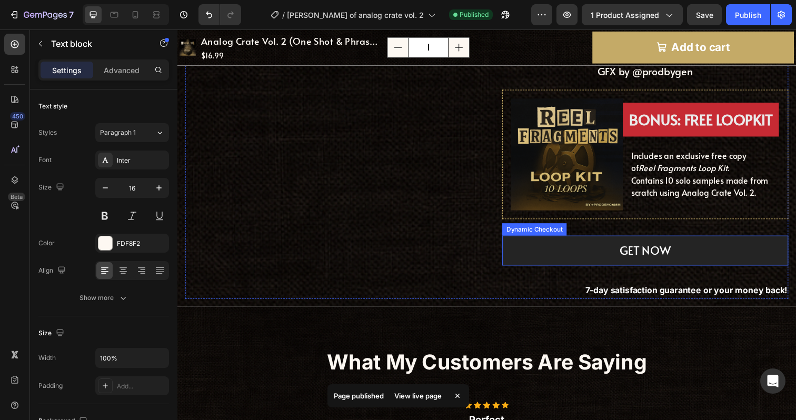
scroll to position [2537, 0]
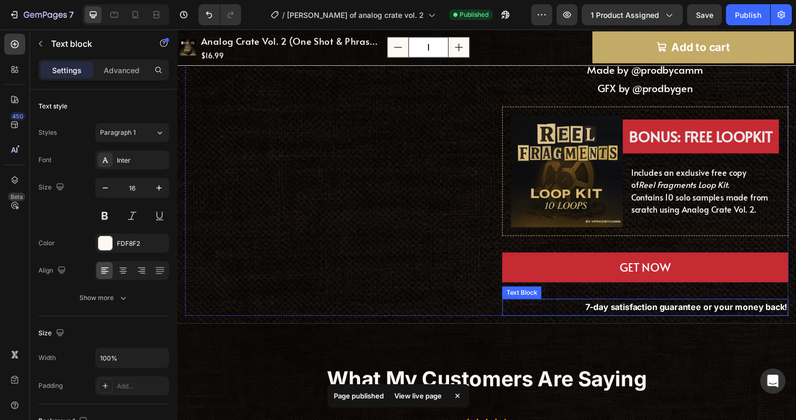
click at [723, 308] on p "7-day satisfaction guarantee or your money back!" at bounding box center [655, 313] width 290 height 15
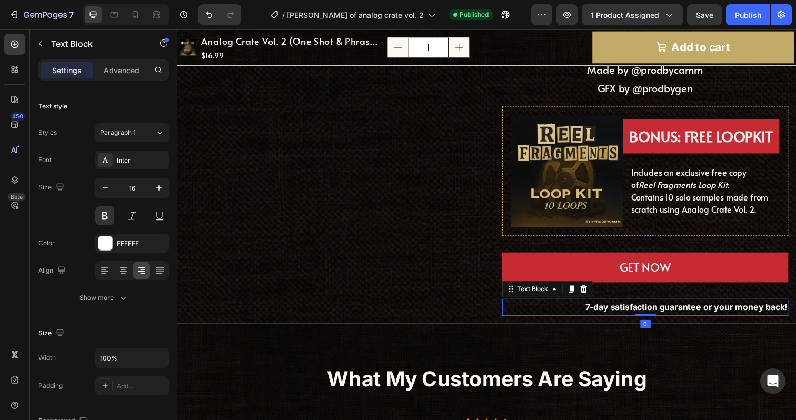
click at [726, 313] on p "7-day satisfaction guarantee or your money back!" at bounding box center [655, 313] width 290 height 15
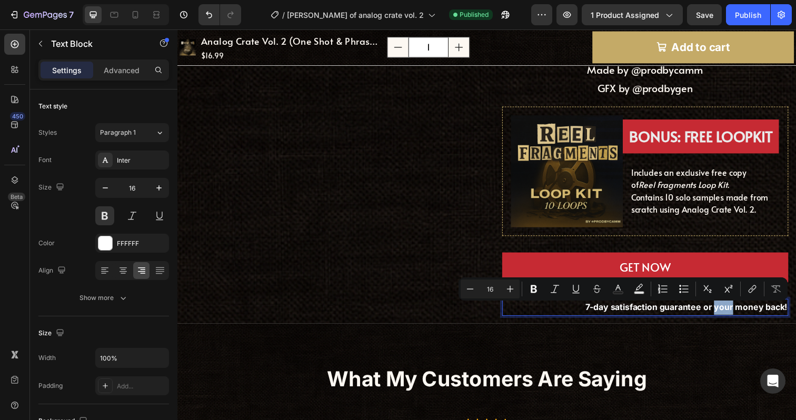
click at [737, 320] on p "7-day satisfaction guarantee or your money back!" at bounding box center [655, 313] width 290 height 15
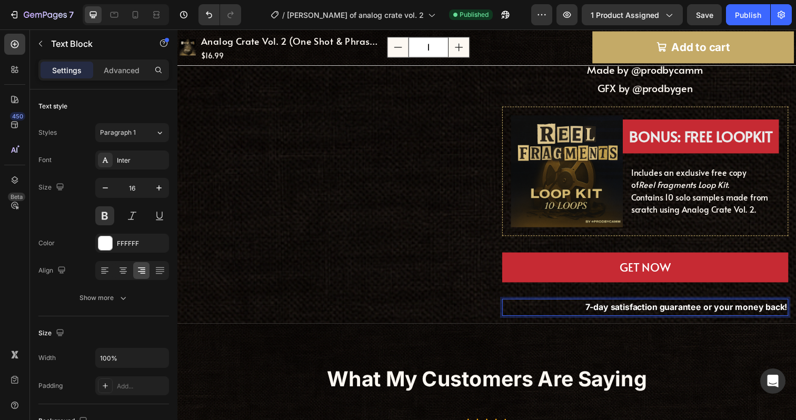
click at [796, 315] on p "7-day satisfaction guarantee or your money back!" at bounding box center [655, 313] width 290 height 15
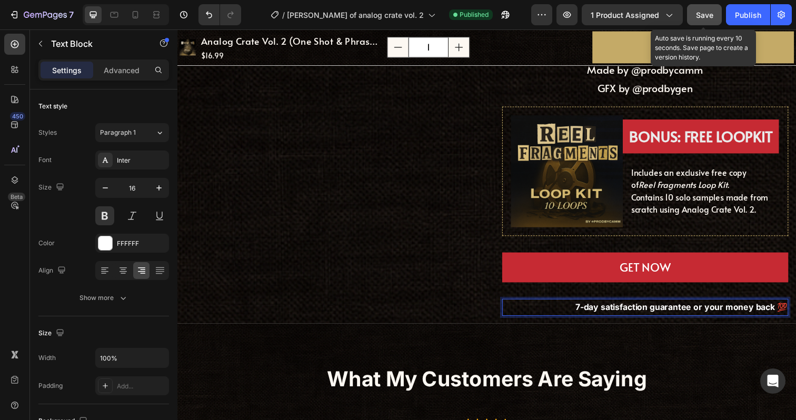
click at [707, 21] on button "Save" at bounding box center [704, 14] width 35 height 21
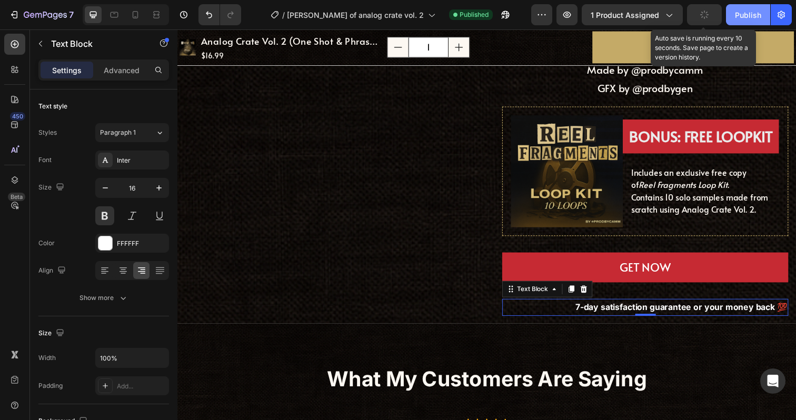
click at [746, 18] on div "Publish" at bounding box center [748, 14] width 26 height 11
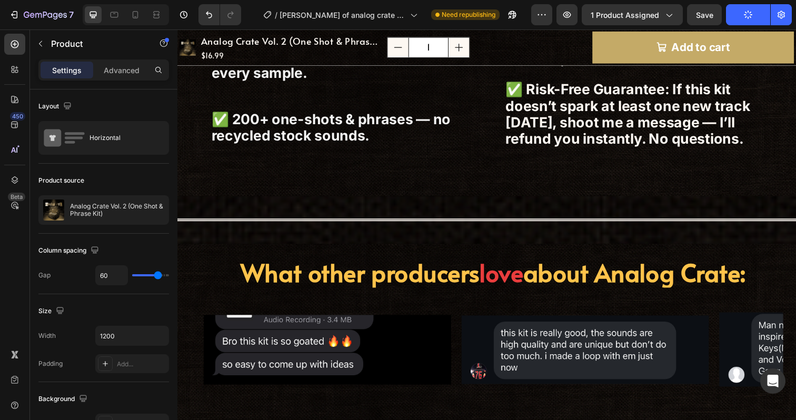
scroll to position [735, 0]
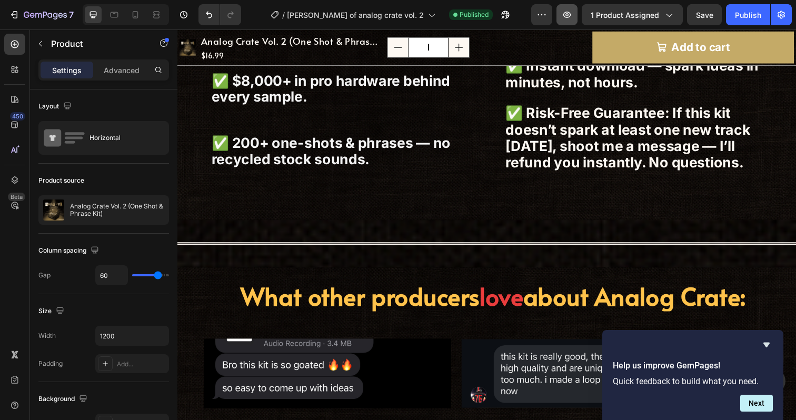
click at [563, 12] on button "button" at bounding box center [567, 14] width 21 height 21
click at [576, 14] on button "button" at bounding box center [567, 14] width 21 height 21
